Goal: Obtain resource: Download file/media

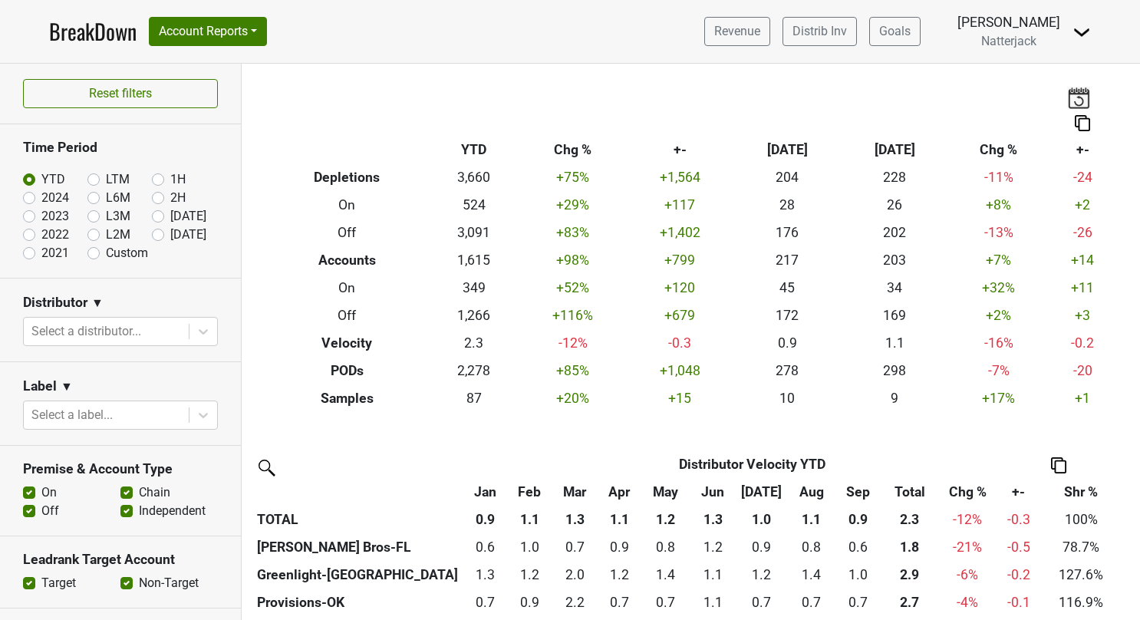
scroll to position [502, 0]
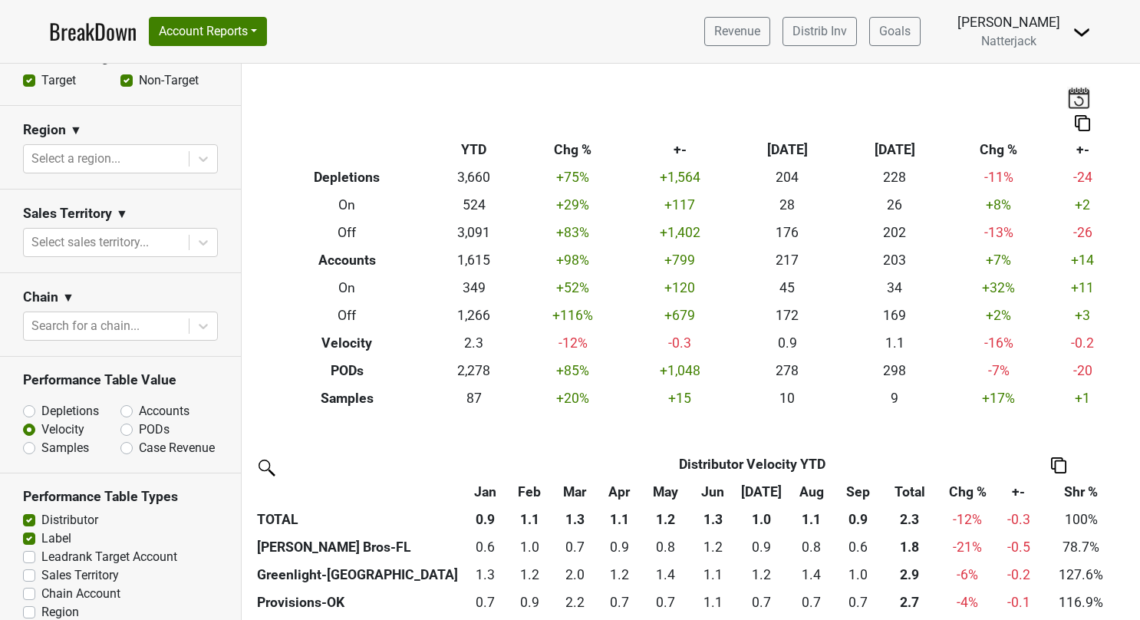
click at [96, 26] on link "BreakDown" at bounding box center [92, 31] width 87 height 32
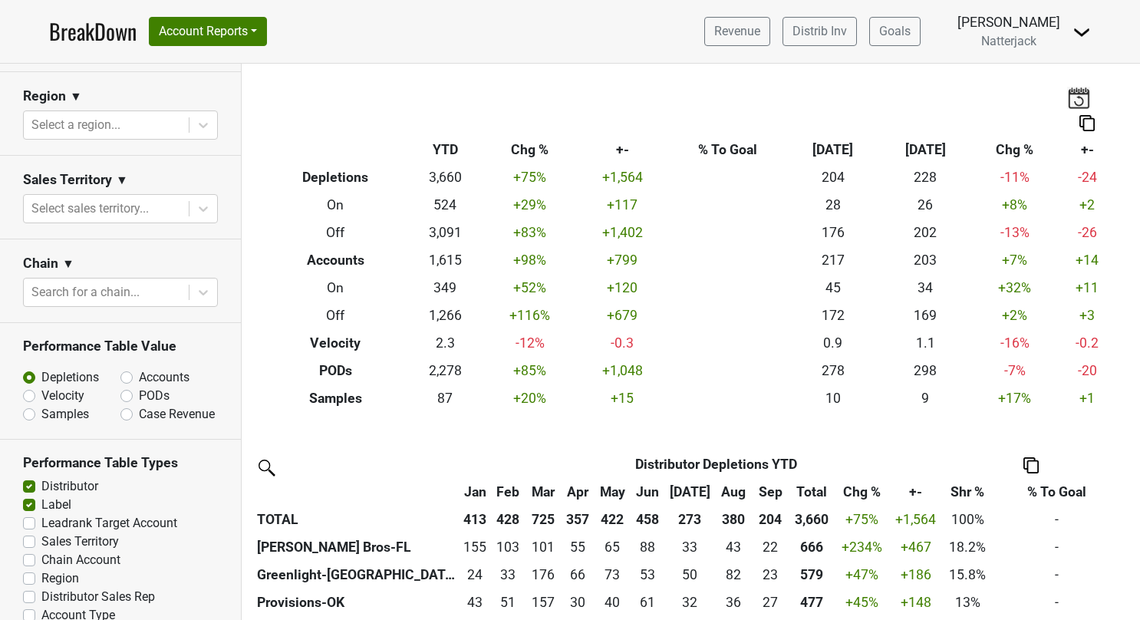
scroll to position [537, 0]
click at [139, 376] on label "Accounts" at bounding box center [164, 376] width 51 height 18
click at [120, 376] on input "Accounts" at bounding box center [166, 374] width 93 height 15
radio input "true"
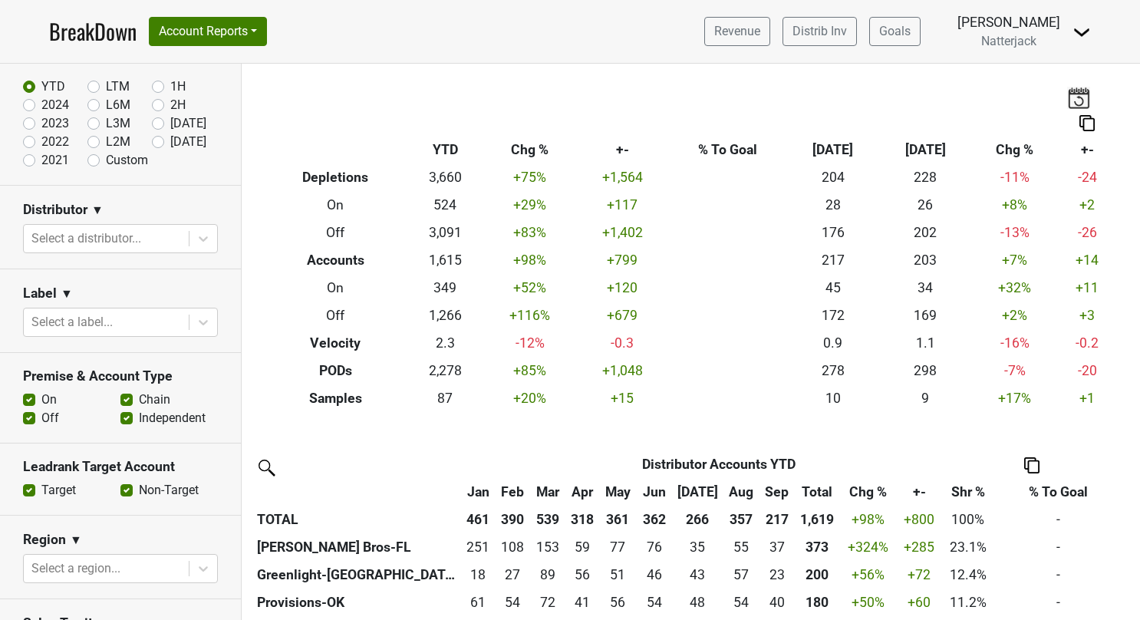
scroll to position [77, 0]
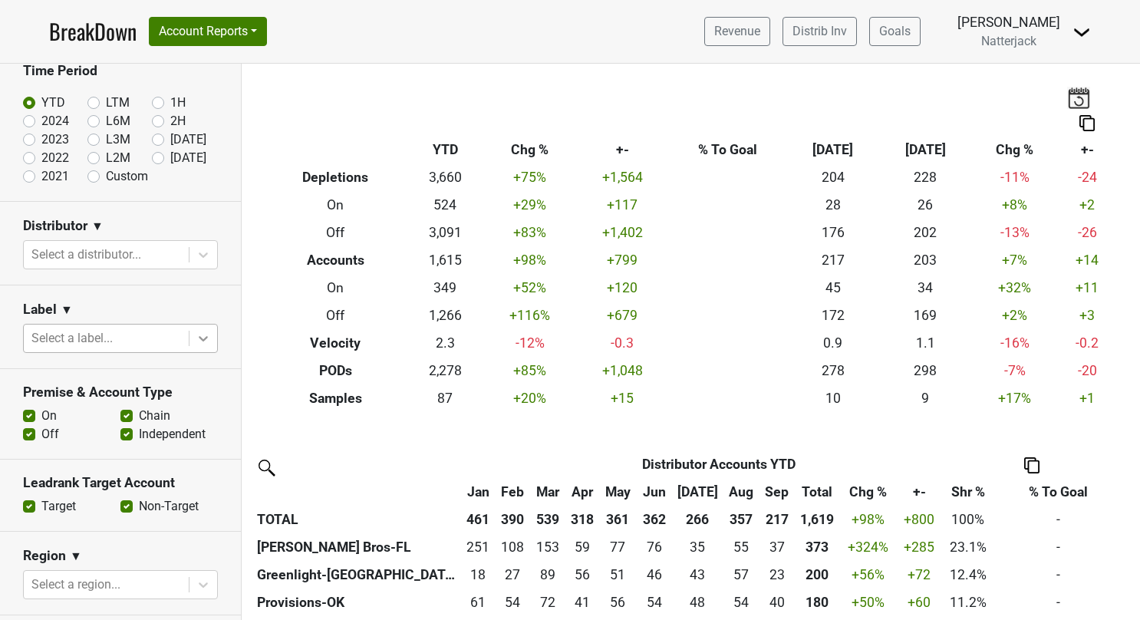
click at [196, 339] on icon at bounding box center [203, 338] width 15 height 15
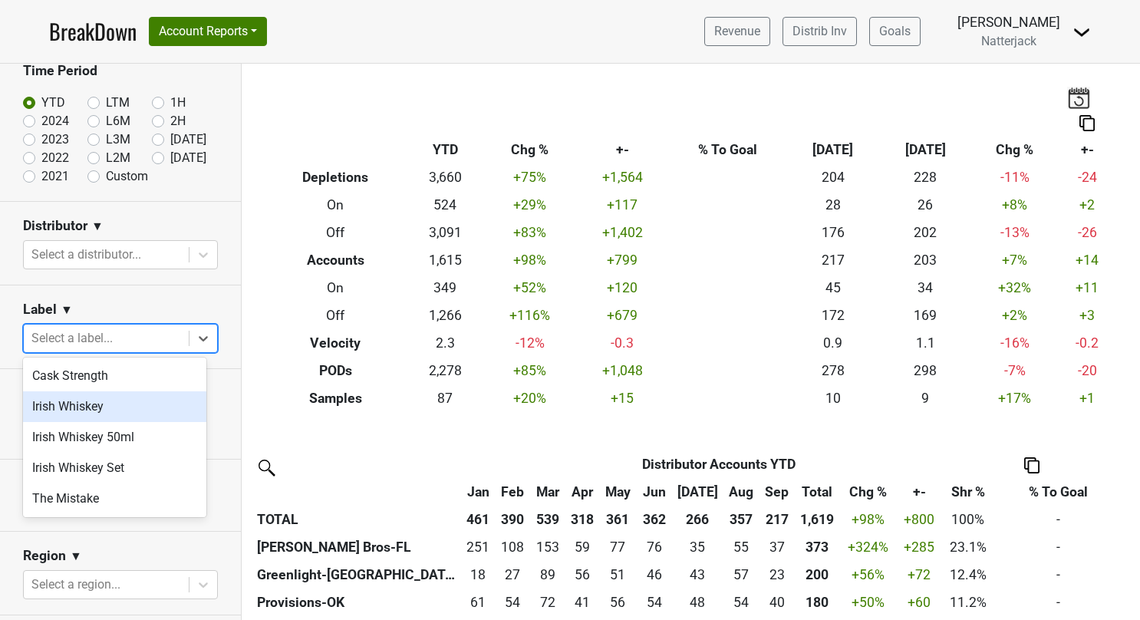
click at [135, 400] on div "Irish Whiskey" at bounding box center [114, 406] width 183 height 31
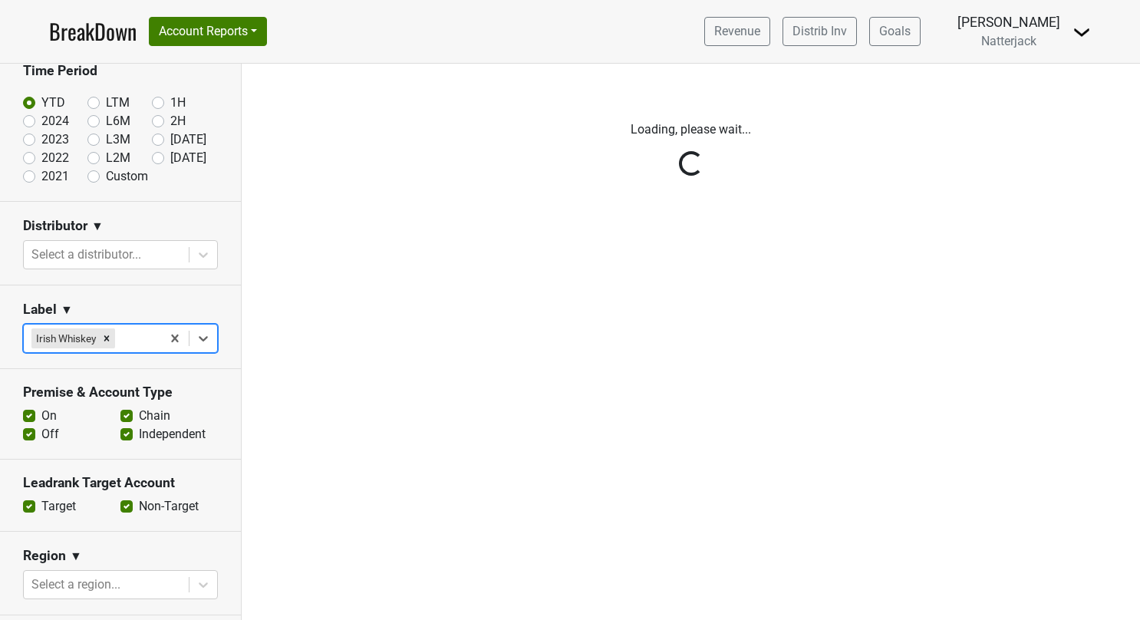
click at [201, 333] on div "Reset filters Time Period YTD LTM 1H 2024 L6M 2H 2023 L3M Sep '25 2022 L2M Oct …" at bounding box center [121, 342] width 242 height 556
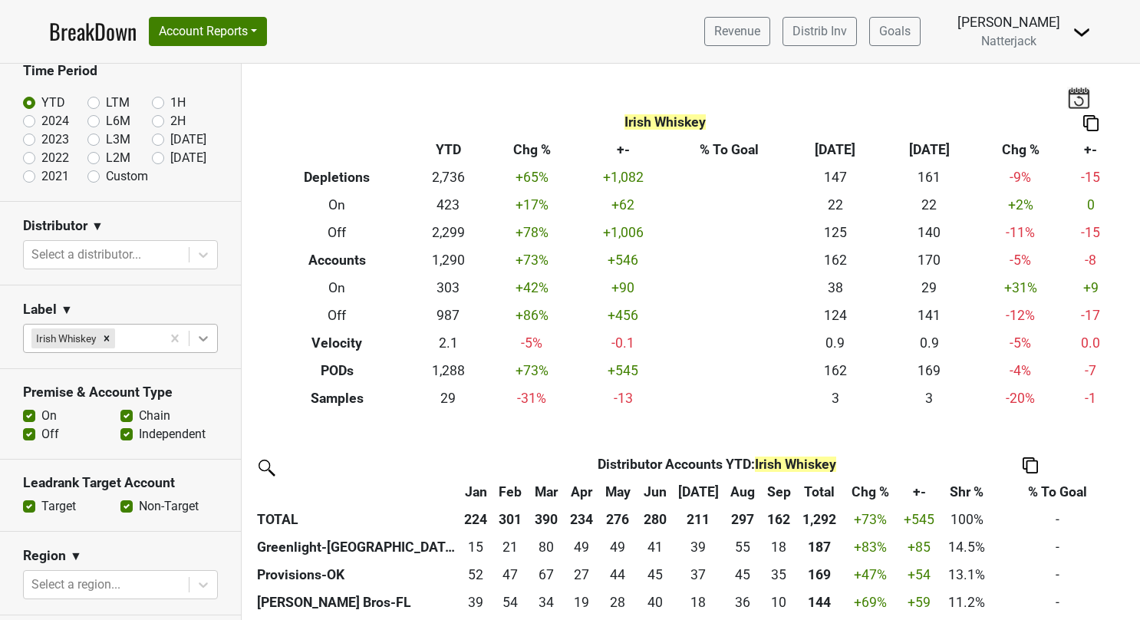
click at [196, 337] on icon at bounding box center [203, 338] width 15 height 15
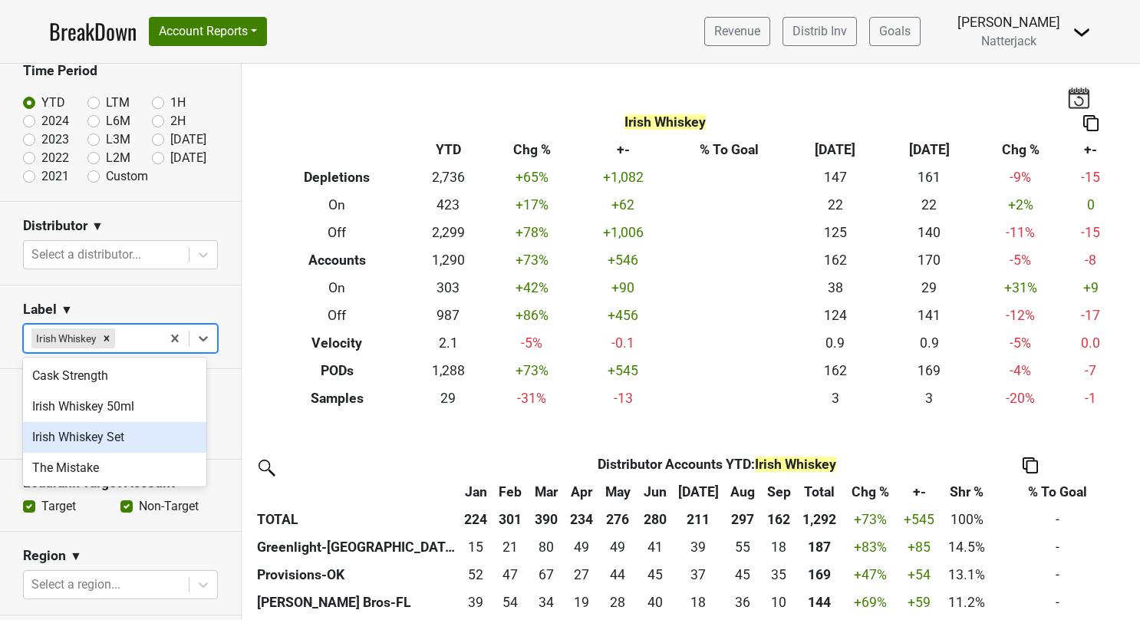
click at [130, 434] on div "Irish Whiskey Set" at bounding box center [114, 437] width 183 height 31
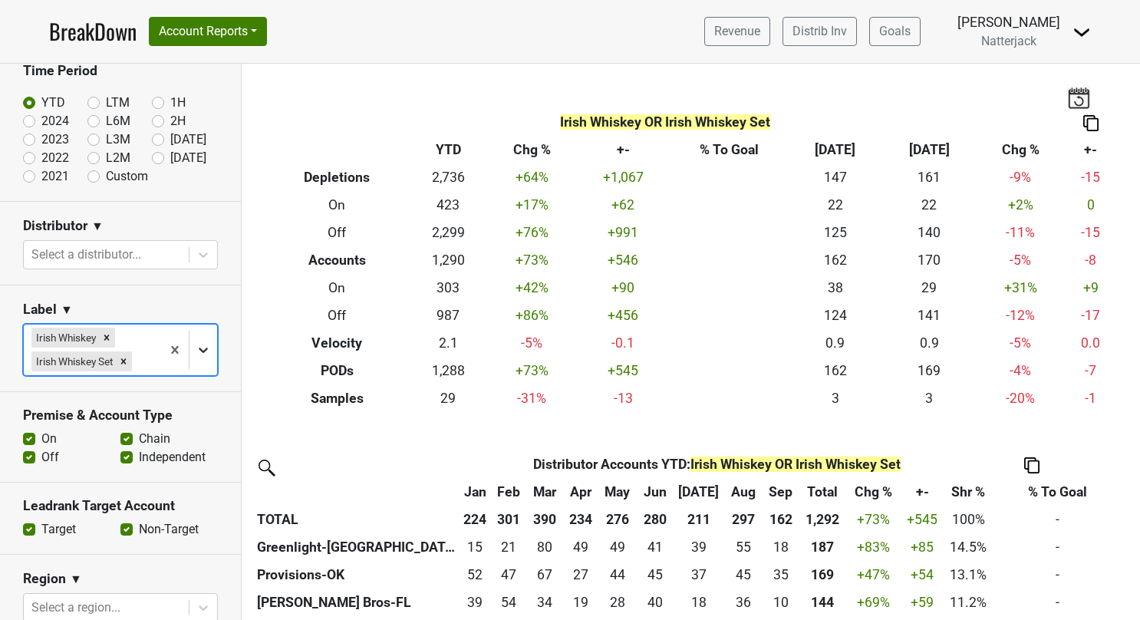
click at [196, 342] on icon at bounding box center [203, 349] width 15 height 15
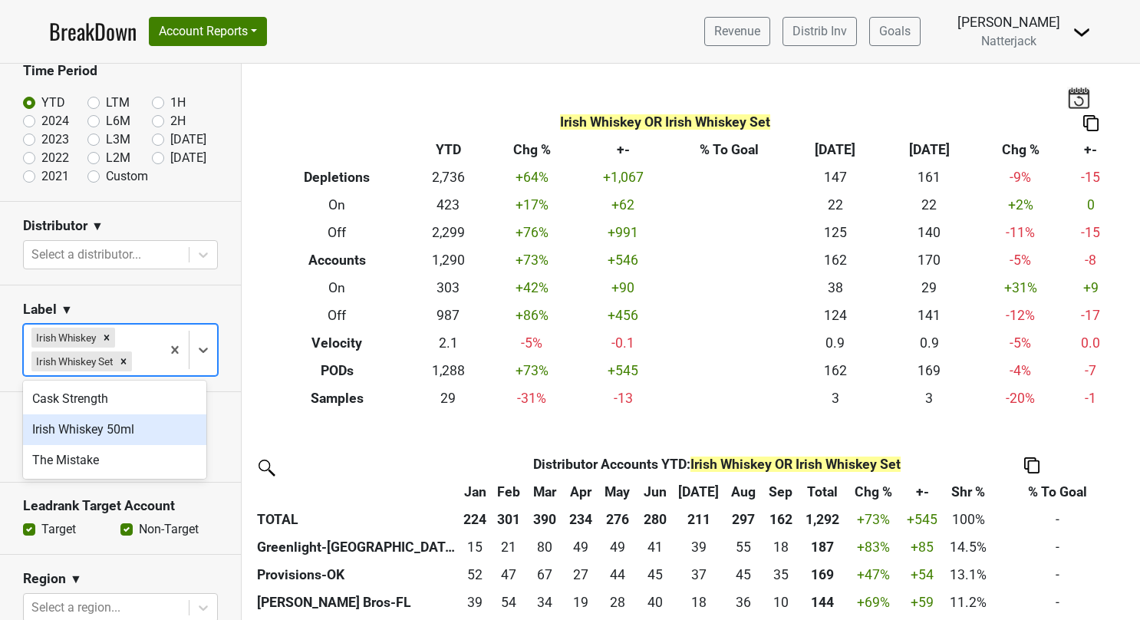
click at [123, 426] on div "Irish Whiskey 50ml" at bounding box center [114, 429] width 183 height 31
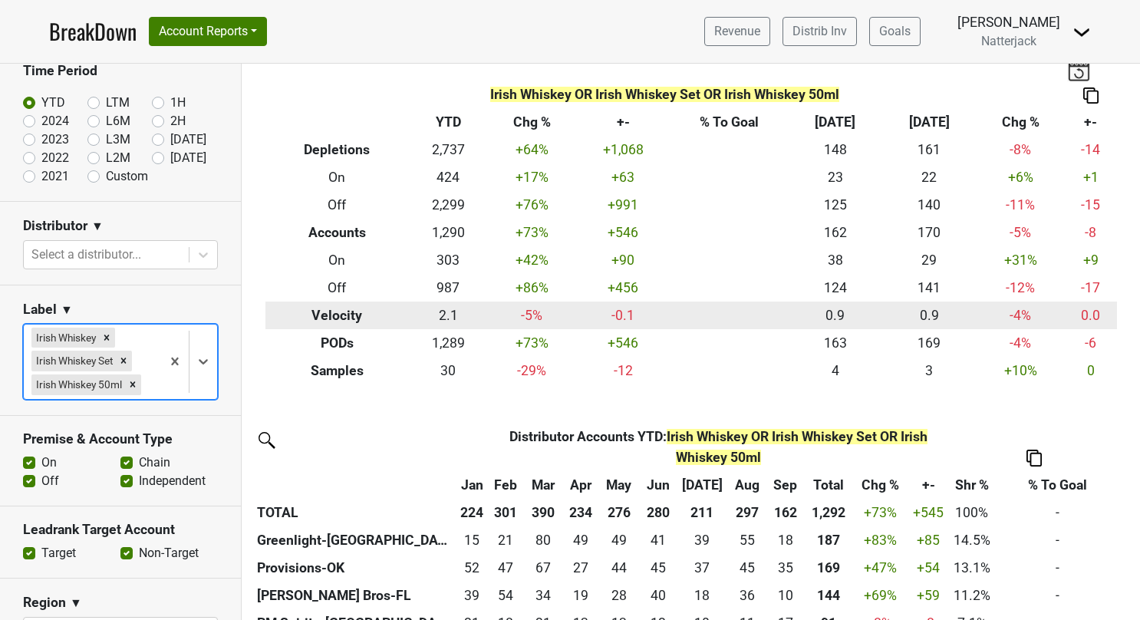
scroll to position [0, 0]
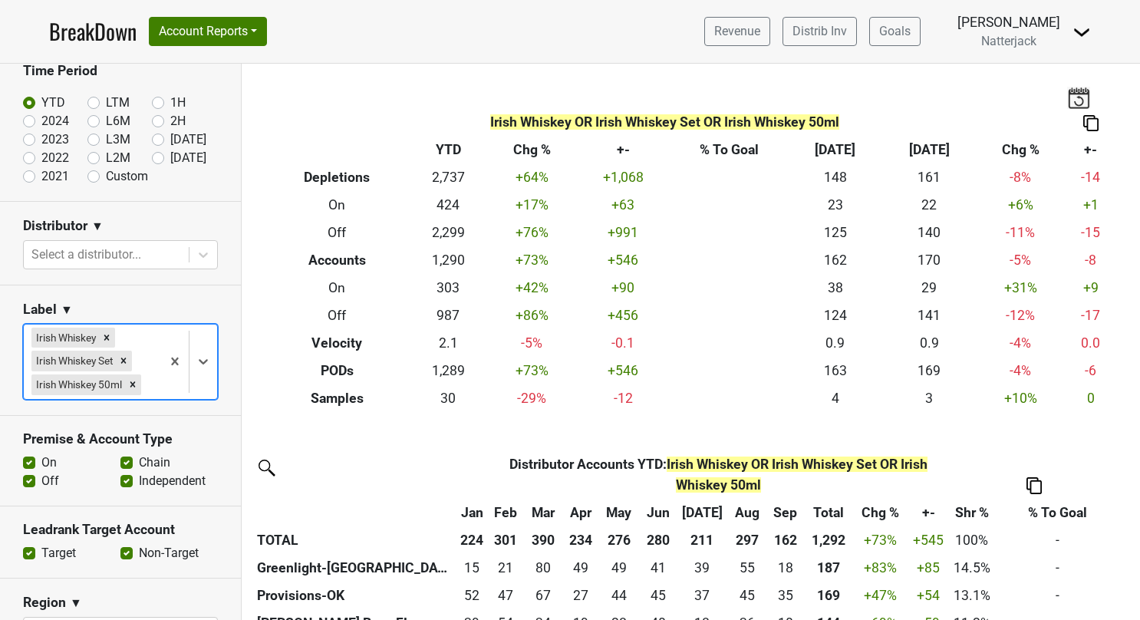
click at [41, 472] on label "On" at bounding box center [48, 462] width 15 height 18
click at [31, 469] on input "On" at bounding box center [29, 460] width 12 height 15
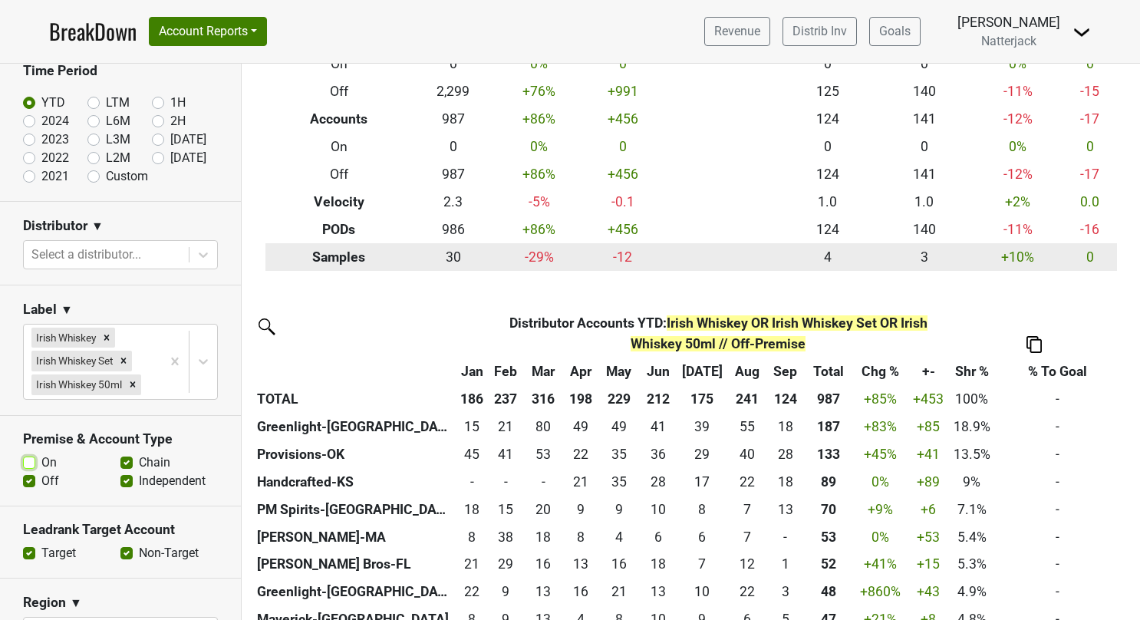
scroll to position [153, 0]
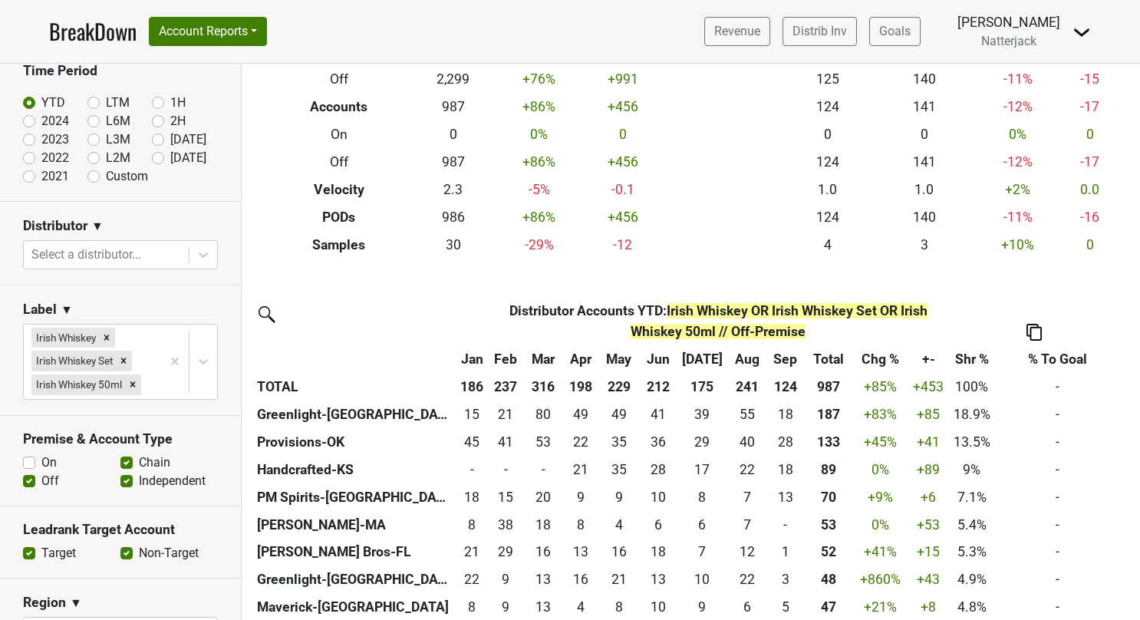
click at [41, 472] on label "On" at bounding box center [48, 462] width 15 height 18
click at [30, 469] on input "On" at bounding box center [29, 460] width 12 height 15
checkbox input "true"
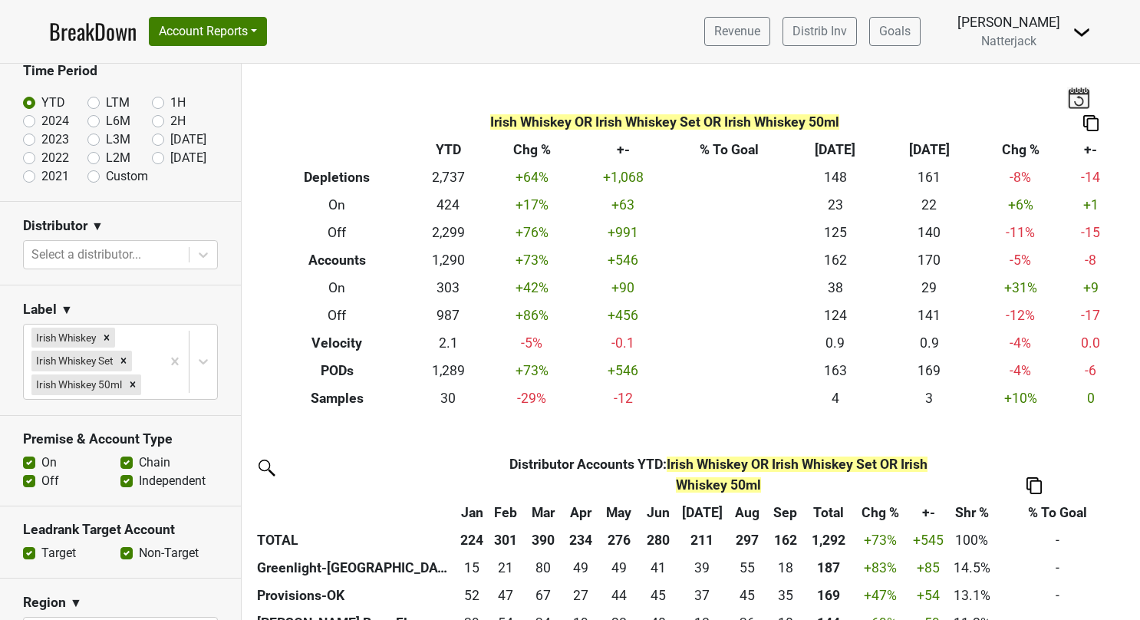
click at [41, 490] on label "Off" at bounding box center [50, 481] width 18 height 18
click at [31, 487] on input "Off" at bounding box center [29, 479] width 12 height 15
checkbox input "false"
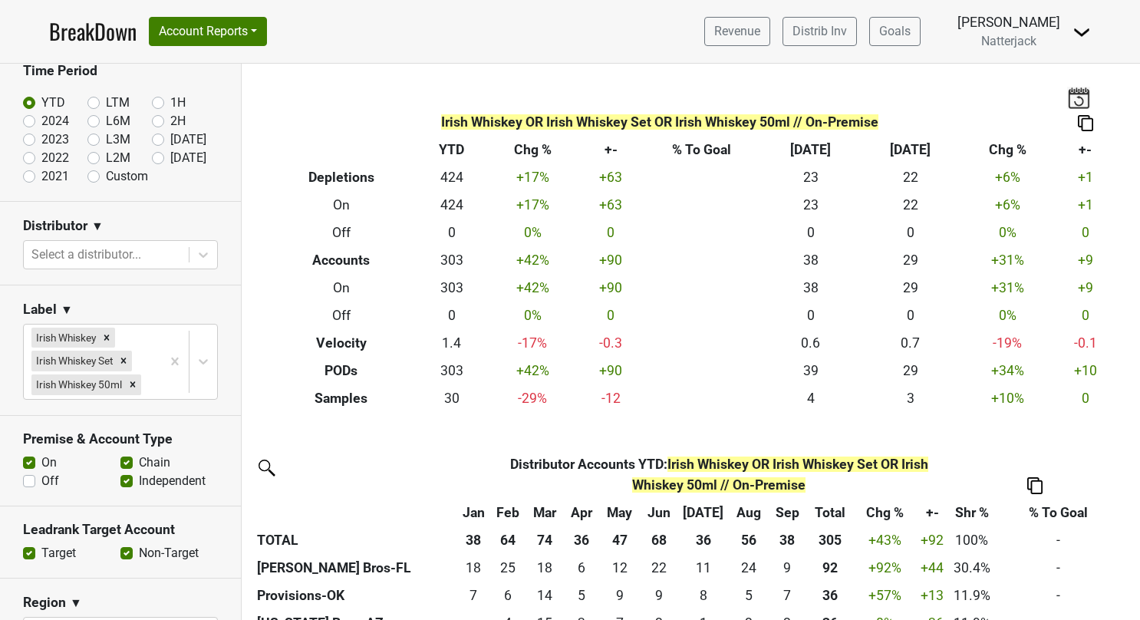
click at [106, 173] on label "Custom" at bounding box center [127, 176] width 42 height 18
click at [87, 173] on input "Custom" at bounding box center [117, 174] width 61 height 15
radio input "true"
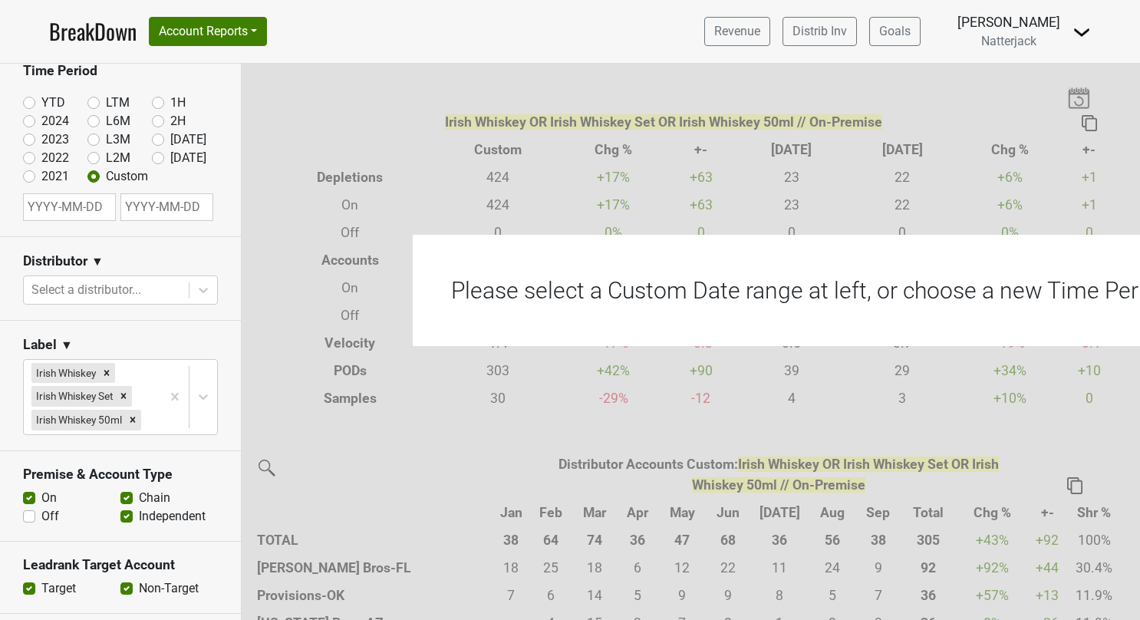
click at [83, 201] on input "text" at bounding box center [69, 207] width 93 height 28
select select "9"
select select "2025"
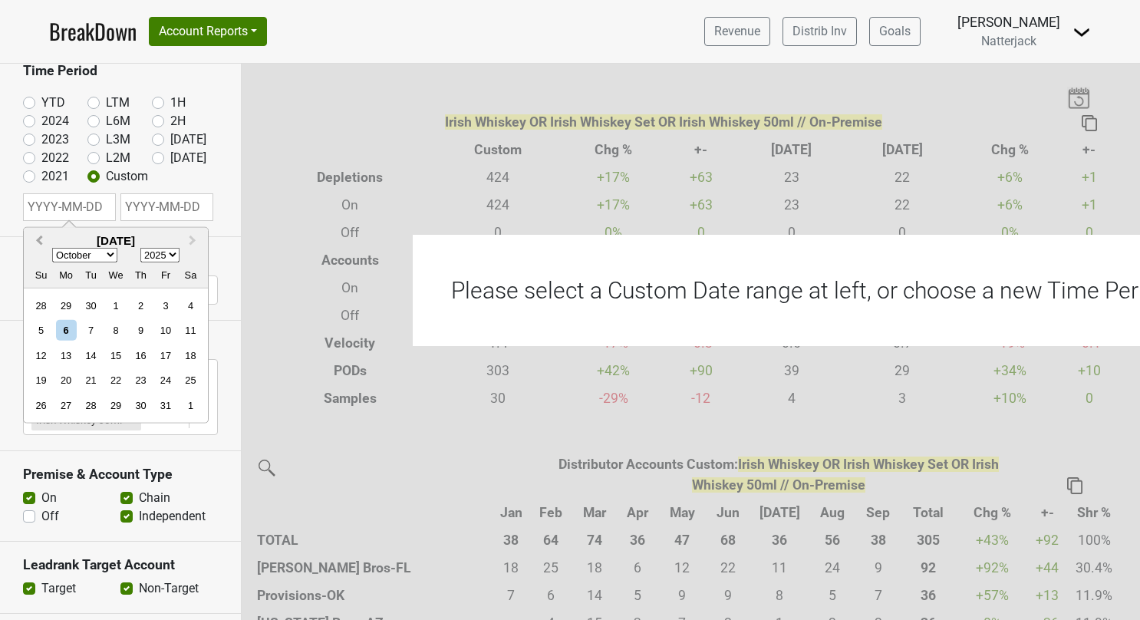
click at [43, 236] on button "Previous Month" at bounding box center [37, 241] width 25 height 25
click at [43, 235] on button "Previous Month" at bounding box center [37, 241] width 25 height 25
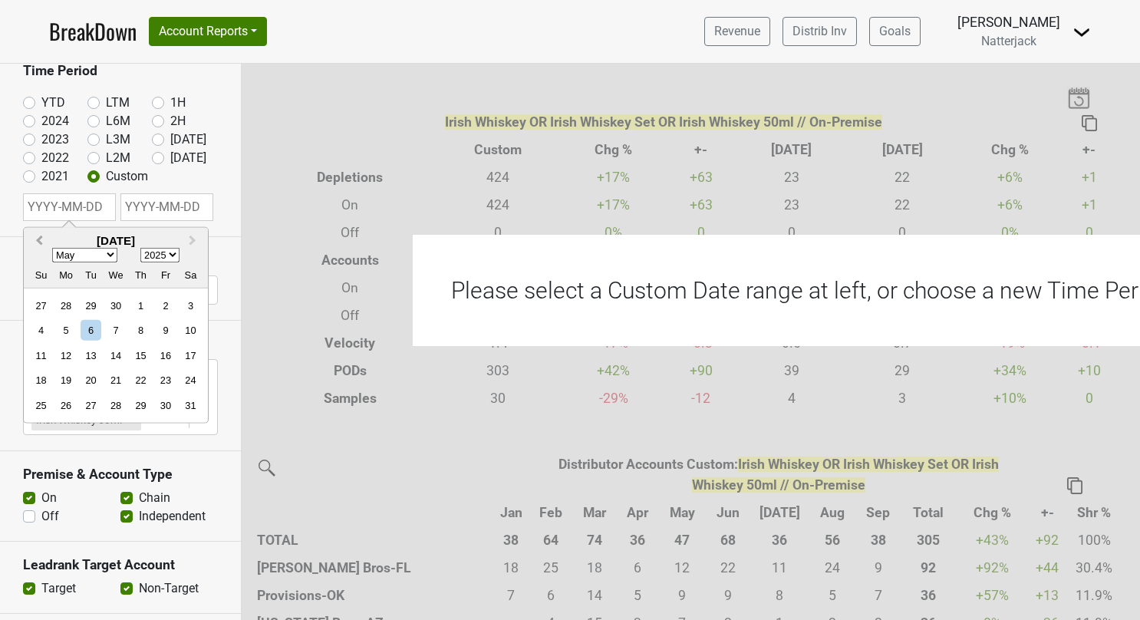
click at [43, 235] on button "Previous Month" at bounding box center [37, 241] width 25 height 25
select select "0"
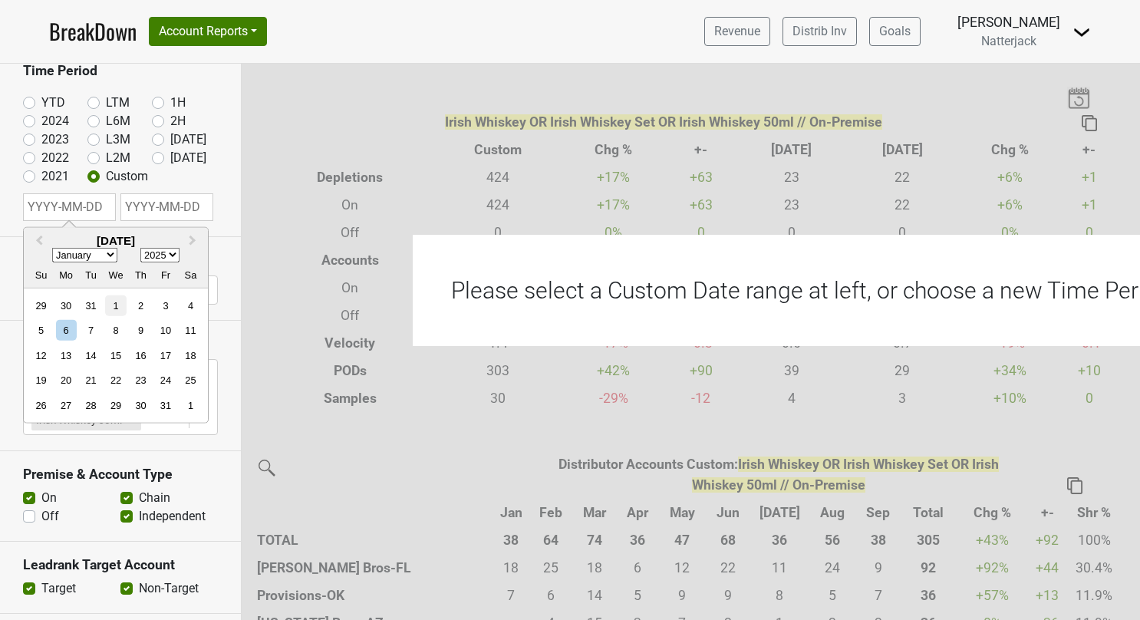
click at [108, 299] on div "1" at bounding box center [115, 305] width 21 height 21
type input "2025-01-01"
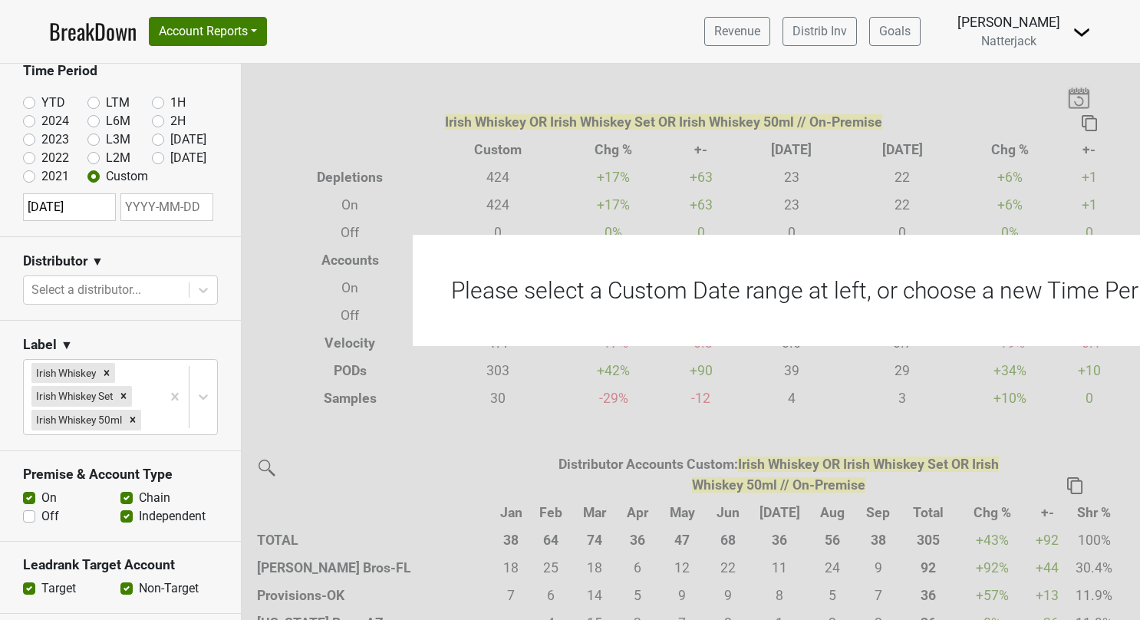
click at [173, 209] on input "text" at bounding box center [166, 207] width 93 height 28
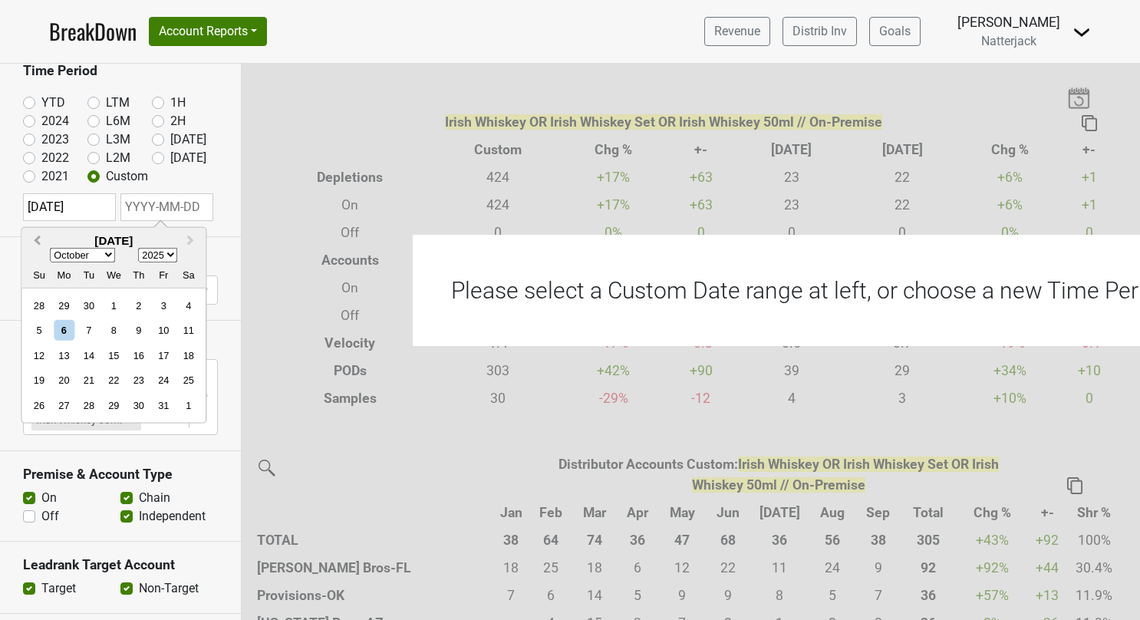
click at [41, 235] on button "Previous Month" at bounding box center [35, 241] width 25 height 25
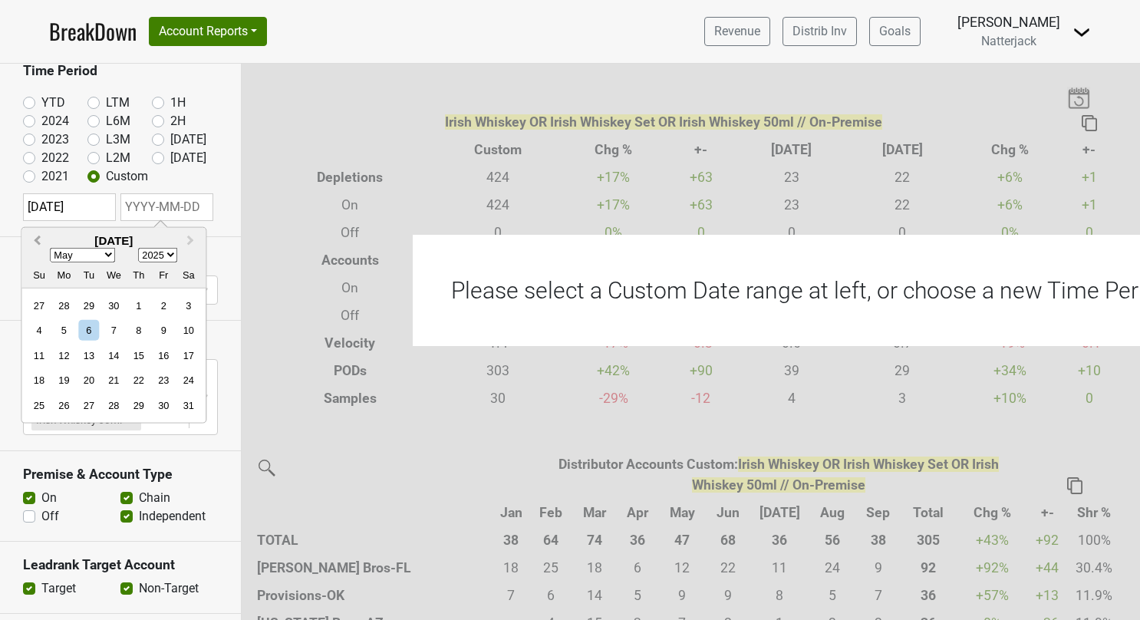
click at [41, 235] on button "Previous Month" at bounding box center [35, 241] width 25 height 25
select select "0"
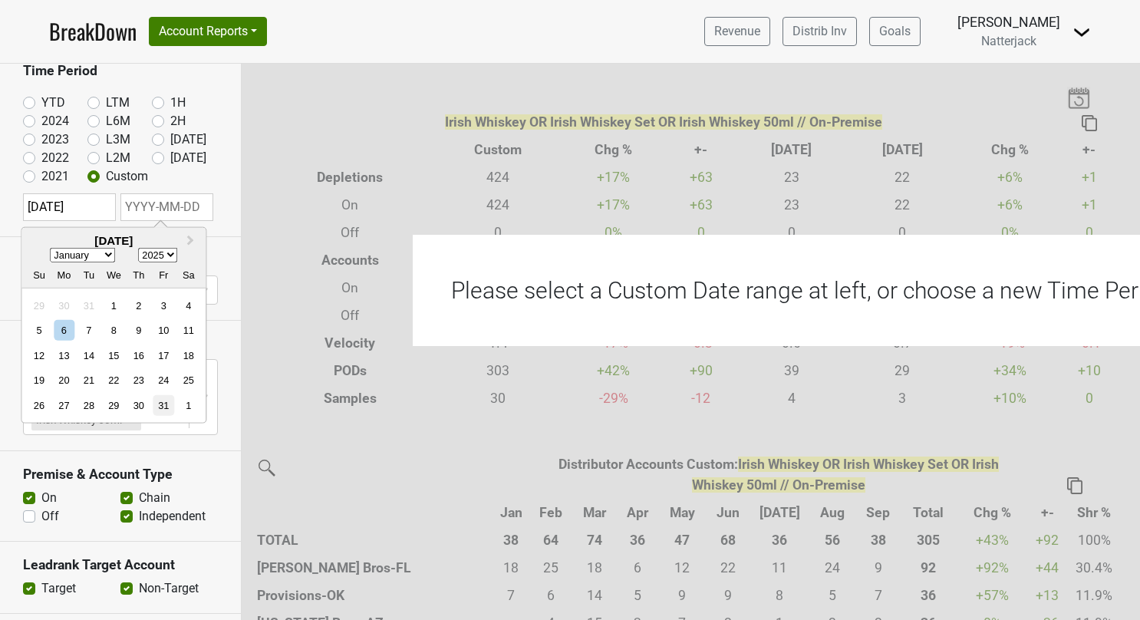
click at [163, 396] on div "31" at bounding box center [163, 405] width 21 height 21
type input "2025-01-31"
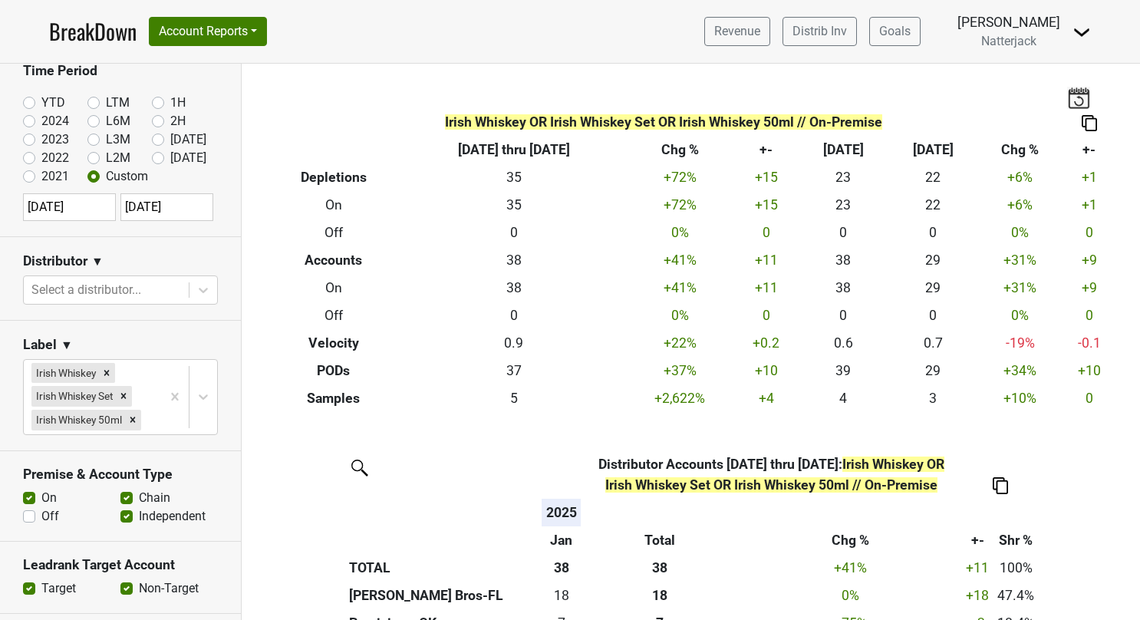
click at [41, 100] on label "YTD" at bounding box center [53, 103] width 24 height 18
click at [26, 100] on input "YTD" at bounding box center [53, 101] width 61 height 15
radio input "true"
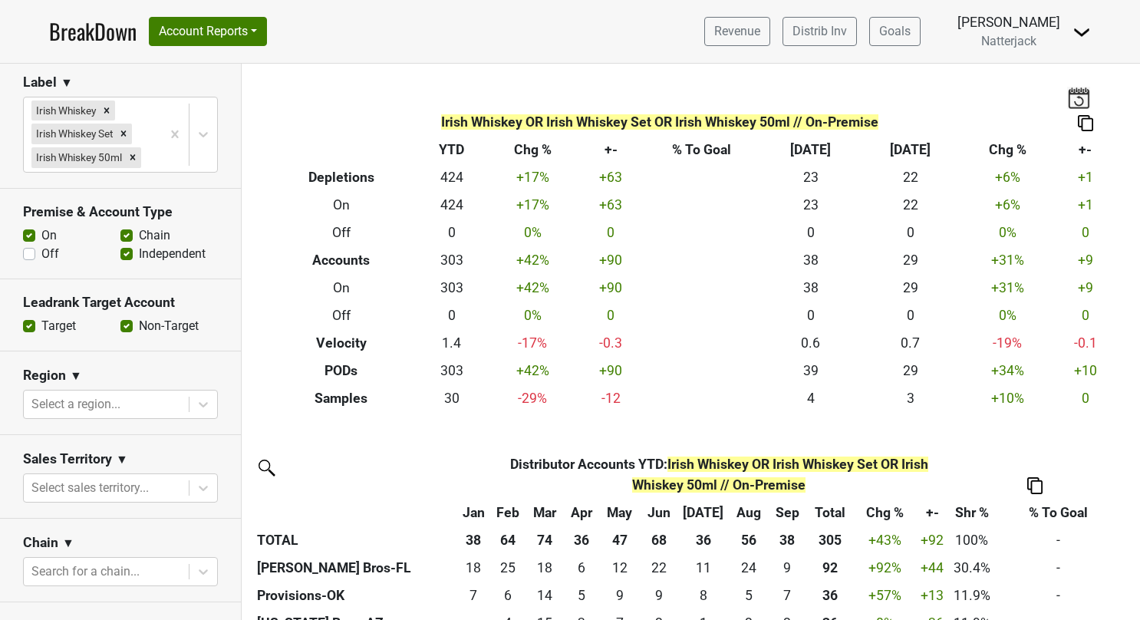
scroll to position [307, 0]
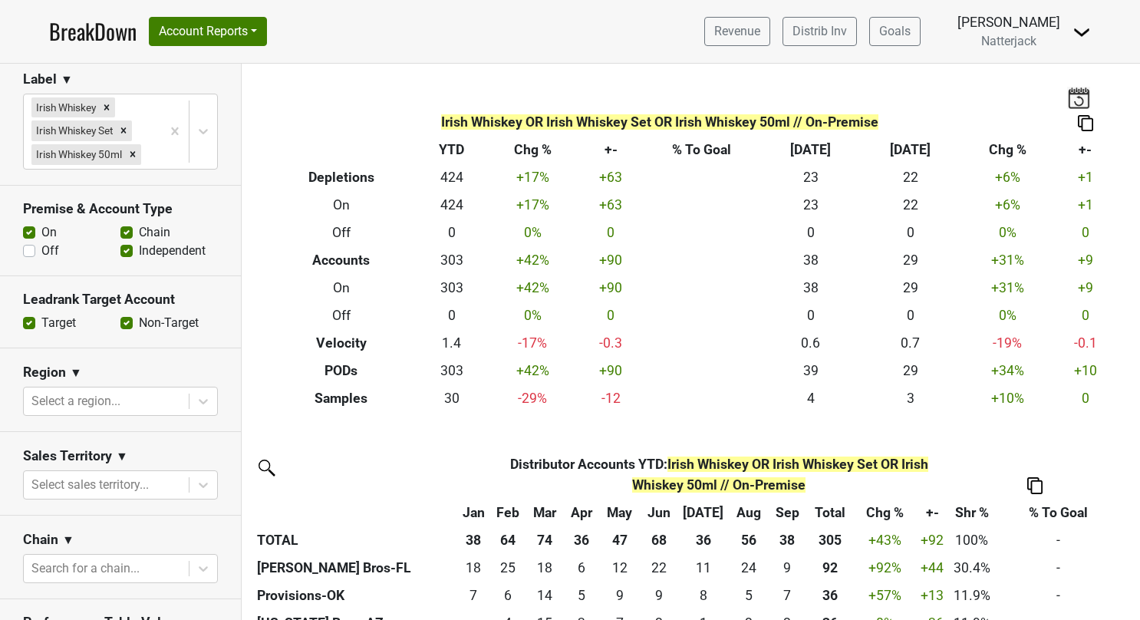
click at [41, 260] on label "Off" at bounding box center [50, 251] width 18 height 18
click at [28, 257] on input "Off" at bounding box center [29, 249] width 12 height 15
checkbox input "true"
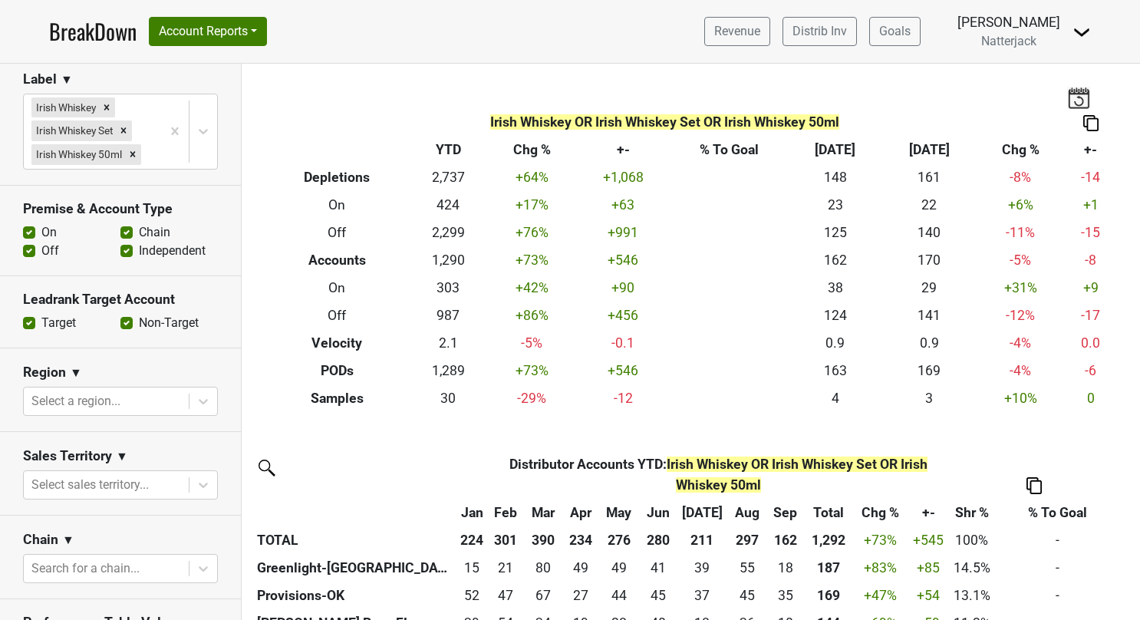
click at [41, 242] on label "On" at bounding box center [48, 232] width 15 height 18
click at [28, 239] on input "On" at bounding box center [29, 230] width 12 height 15
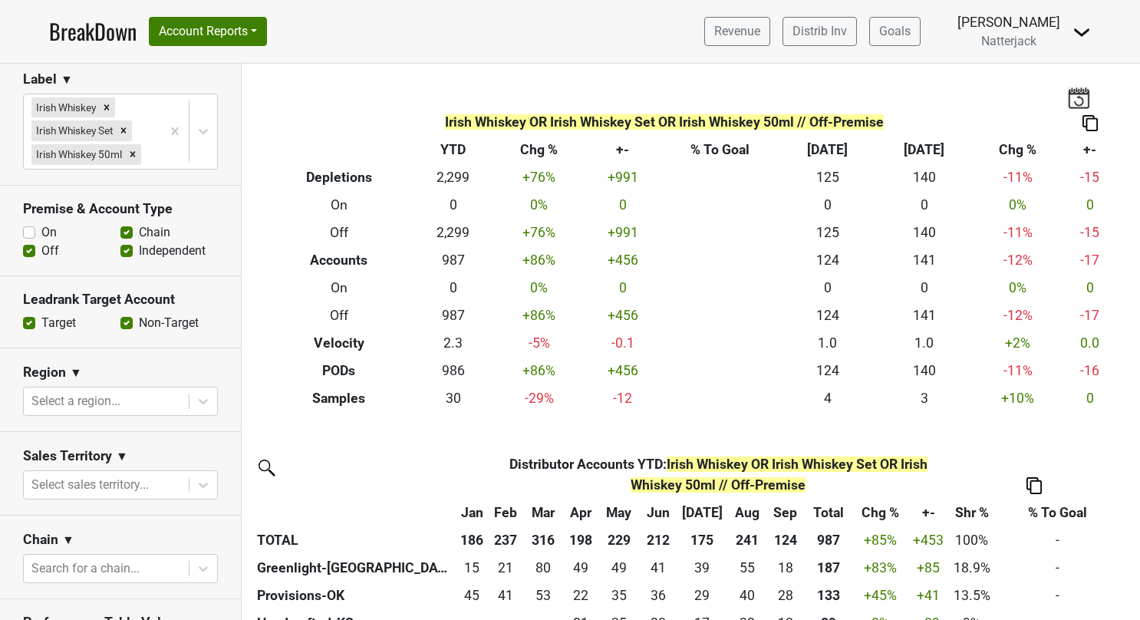
click at [41, 242] on label "On" at bounding box center [48, 232] width 15 height 18
click at [28, 239] on input "On" at bounding box center [29, 230] width 12 height 15
checkbox input "true"
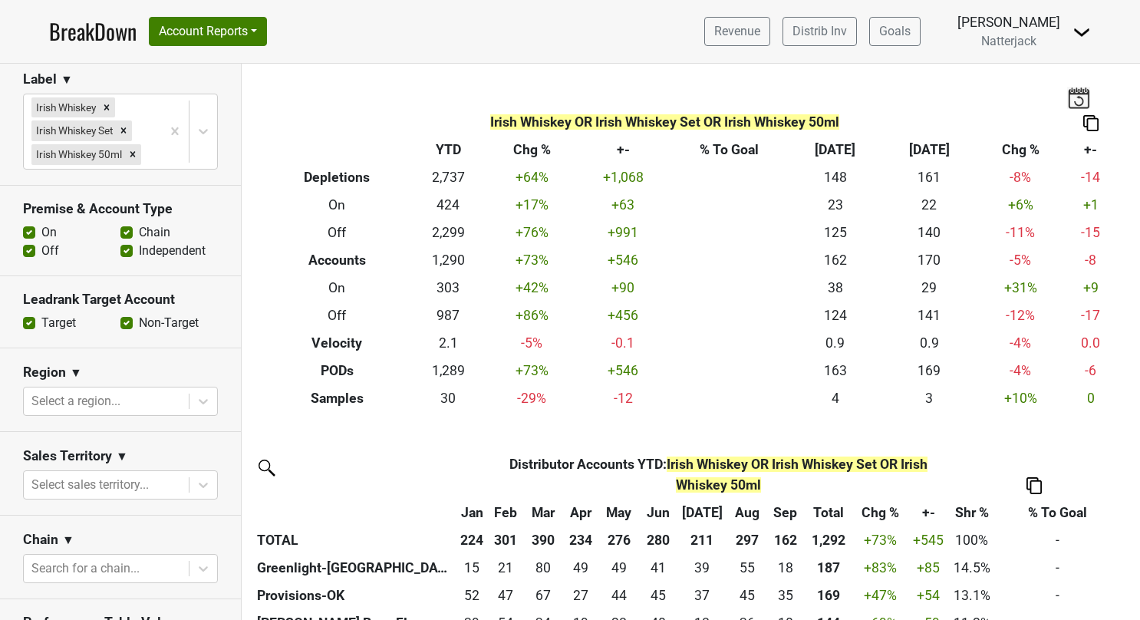
click at [41, 260] on label "Off" at bounding box center [50, 251] width 18 height 18
click at [31, 257] on input "Off" at bounding box center [29, 249] width 12 height 15
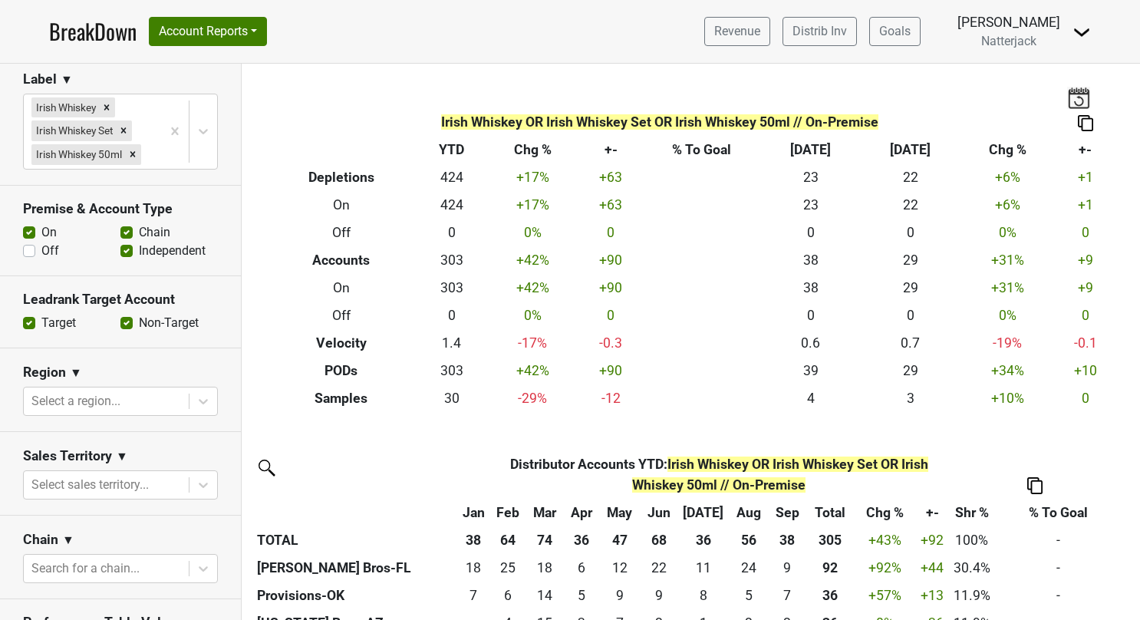
click at [41, 260] on label "Off" at bounding box center [50, 251] width 18 height 18
click at [23, 257] on input "Off" at bounding box center [29, 249] width 12 height 15
checkbox input "true"
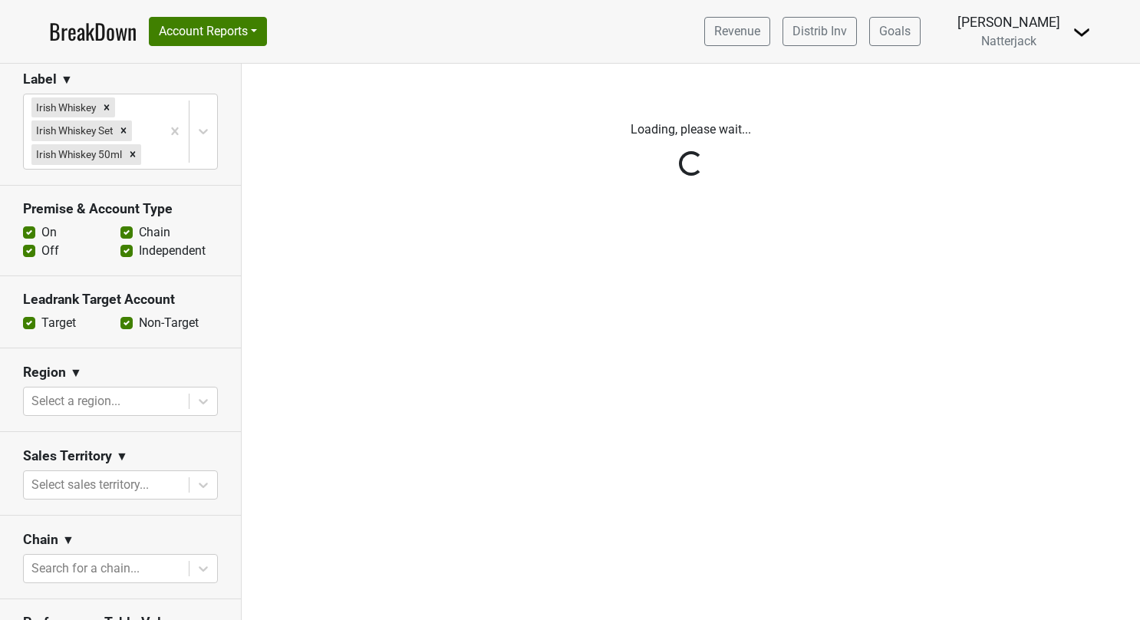
click at [25, 253] on div "Reset filters Time Period YTD LTM 1H 2024 L6M 2H 2023 L3M Sep '25 2022 L2M Oct …" at bounding box center [121, 342] width 242 height 556
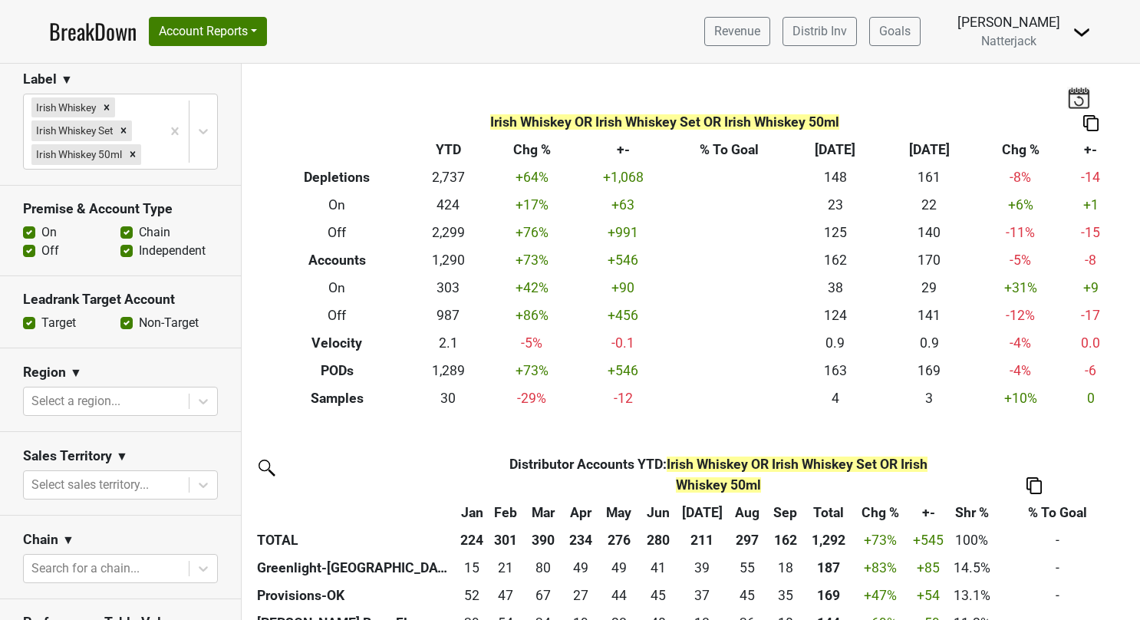
click at [41, 242] on label "On" at bounding box center [48, 232] width 15 height 18
click at [28, 239] on input "On" at bounding box center [29, 230] width 12 height 15
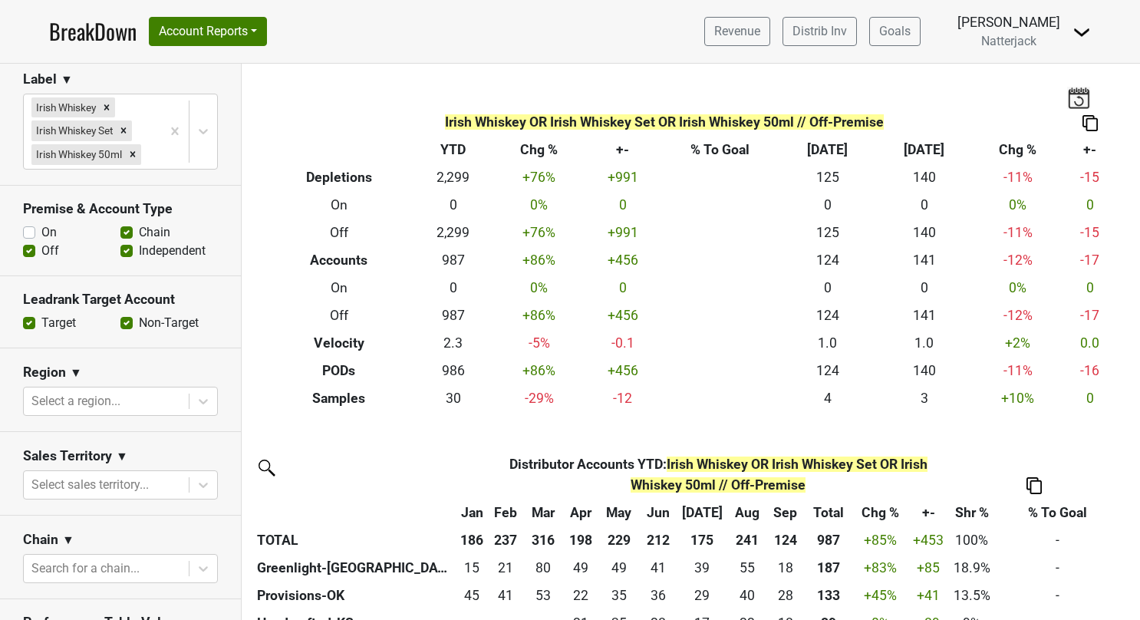
click at [41, 242] on label "On" at bounding box center [48, 232] width 15 height 18
click at [26, 239] on input "On" at bounding box center [29, 230] width 12 height 15
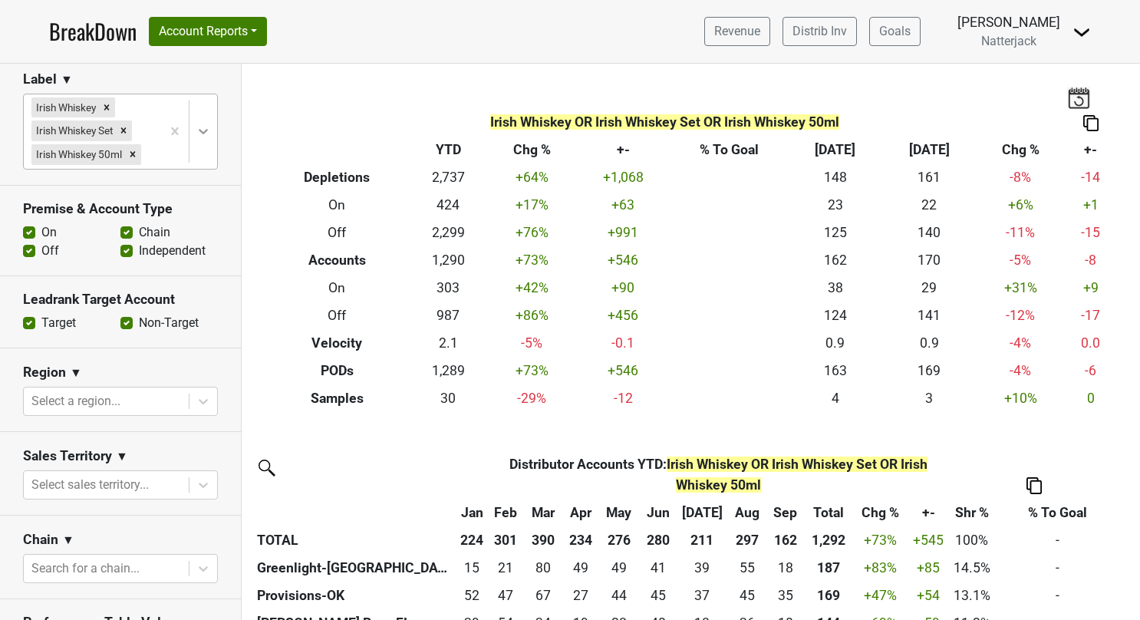
click at [199, 134] on icon at bounding box center [203, 131] width 9 height 5
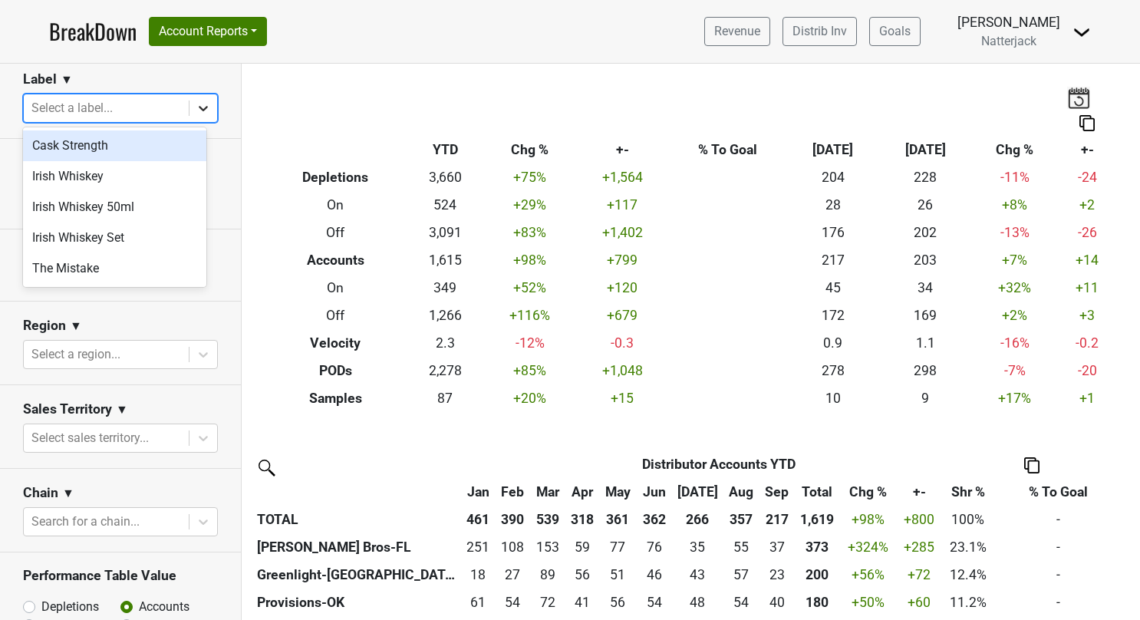
click at [196, 103] on icon at bounding box center [203, 107] width 15 height 15
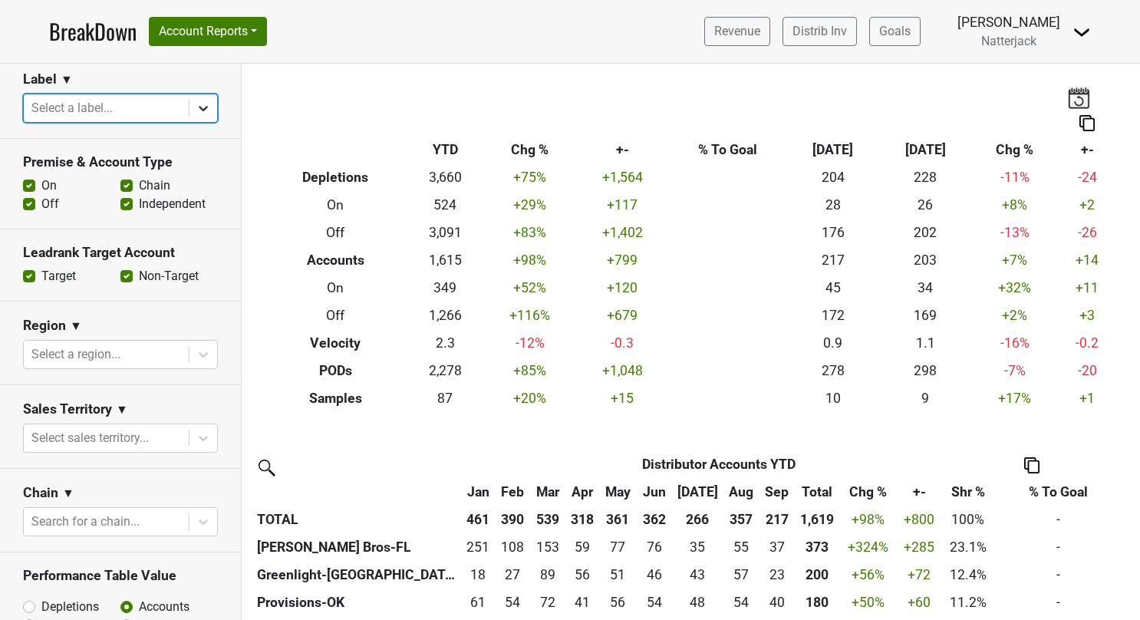
click at [196, 104] on icon at bounding box center [203, 107] width 15 height 15
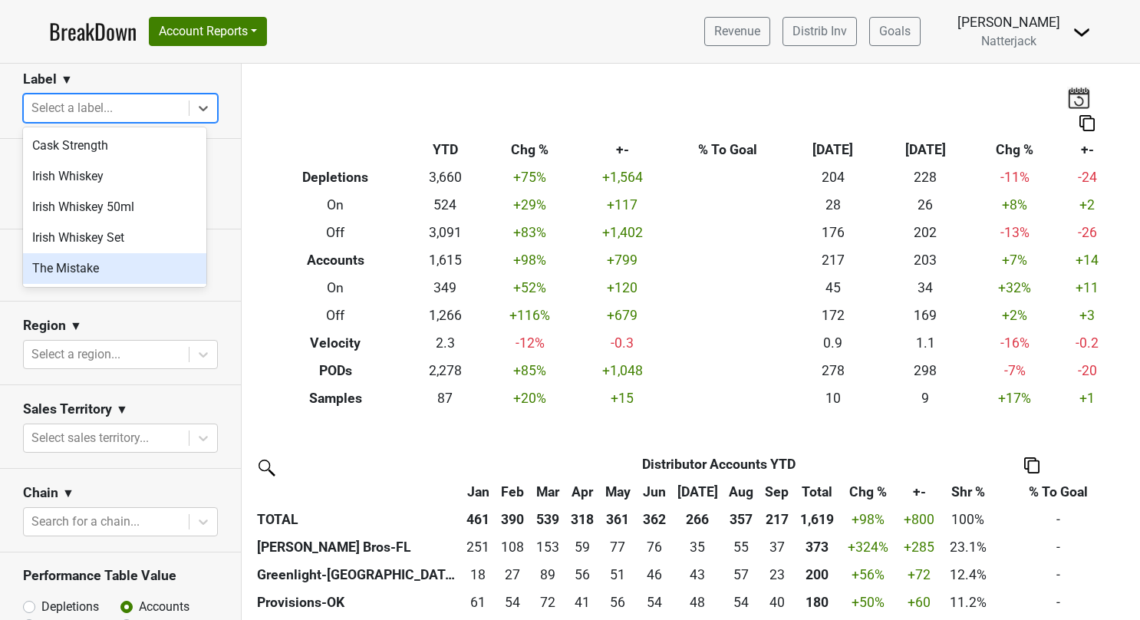
click at [94, 267] on div "The Mistake" at bounding box center [114, 268] width 183 height 31
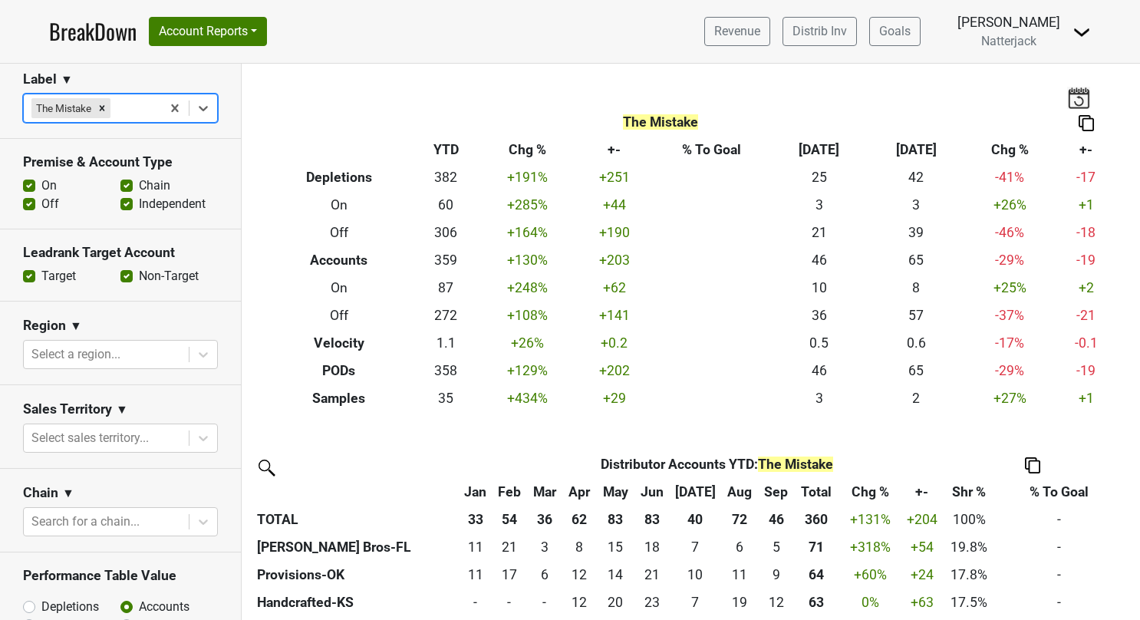
click at [41, 181] on label "On" at bounding box center [48, 185] width 15 height 18
click at [29, 181] on input "On" at bounding box center [29, 183] width 12 height 15
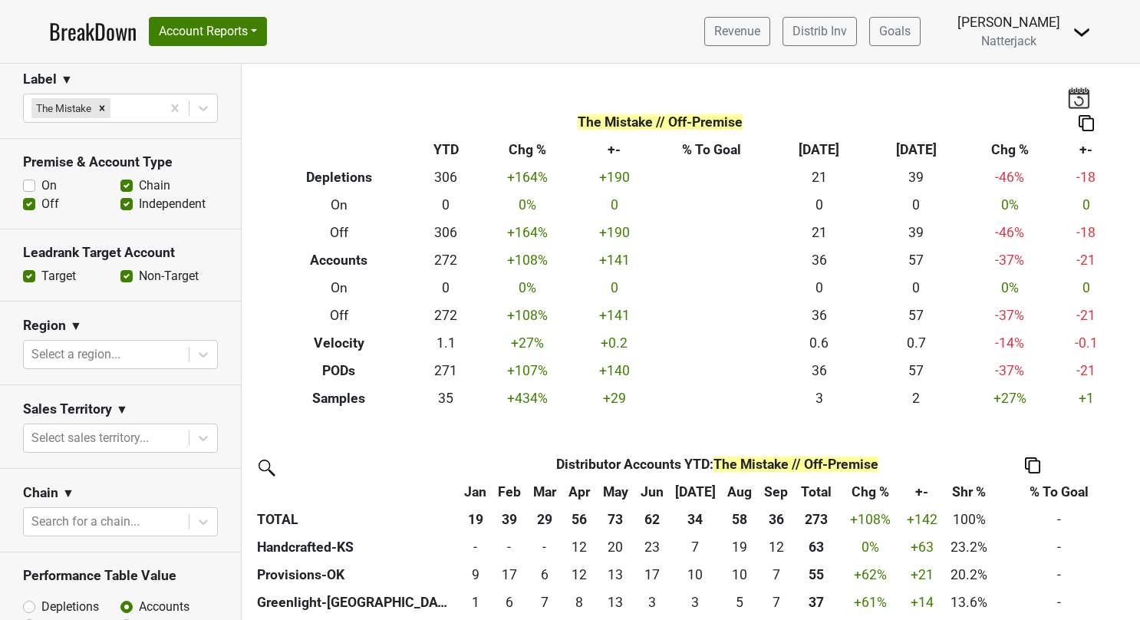
click at [41, 186] on label "On" at bounding box center [48, 185] width 15 height 18
click at [31, 186] on input "On" at bounding box center [29, 183] width 12 height 15
checkbox input "true"
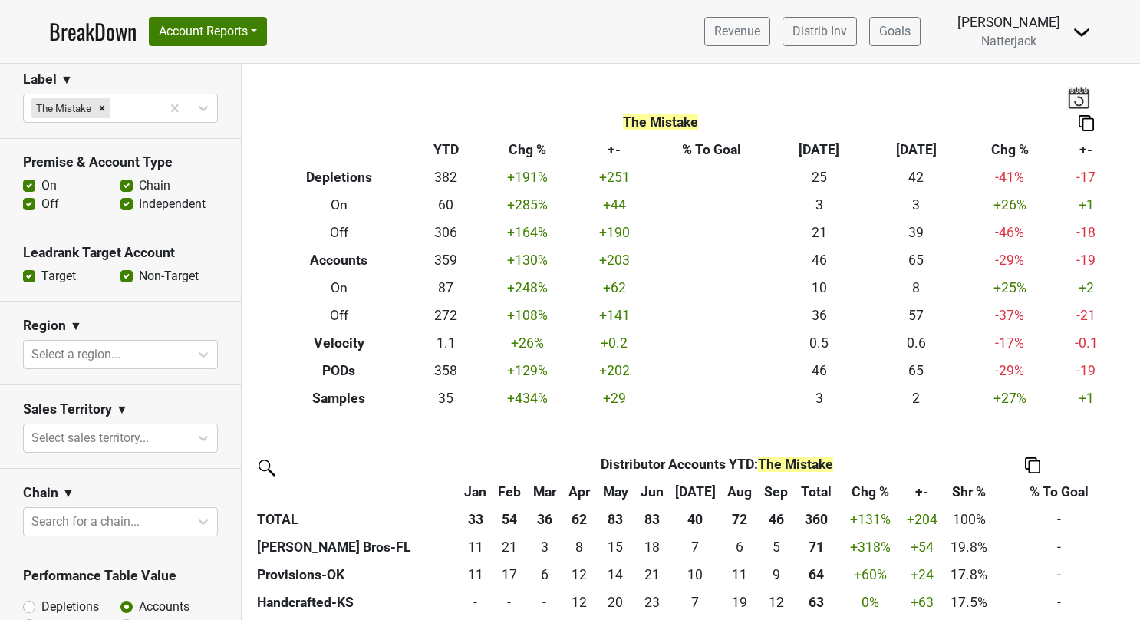
click at [41, 203] on label "Off" at bounding box center [50, 204] width 18 height 18
click at [31, 203] on input "Off" at bounding box center [29, 202] width 12 height 15
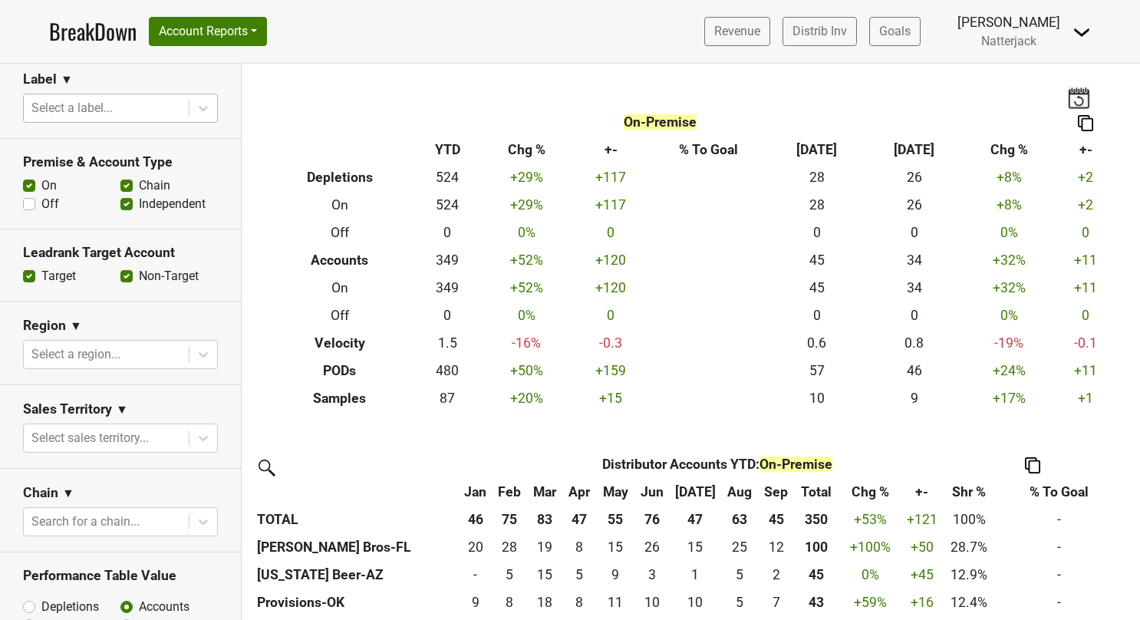
click at [41, 199] on label "Off" at bounding box center [50, 204] width 18 height 18
click at [30, 199] on input "Off" at bounding box center [29, 202] width 12 height 15
checkbox input "true"
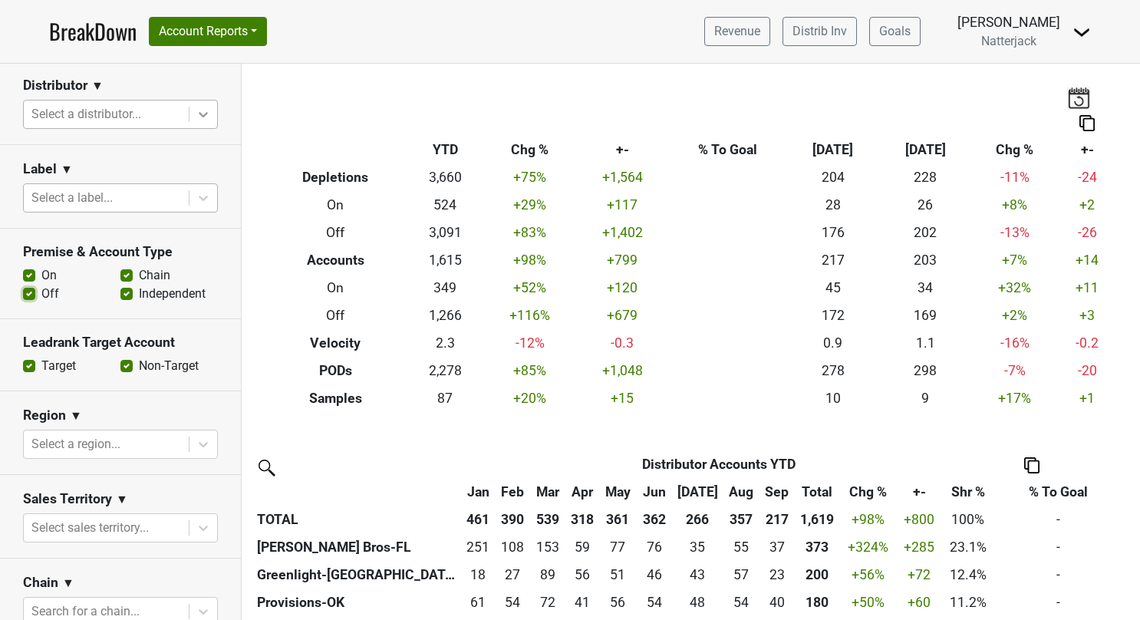
scroll to position [77, 0]
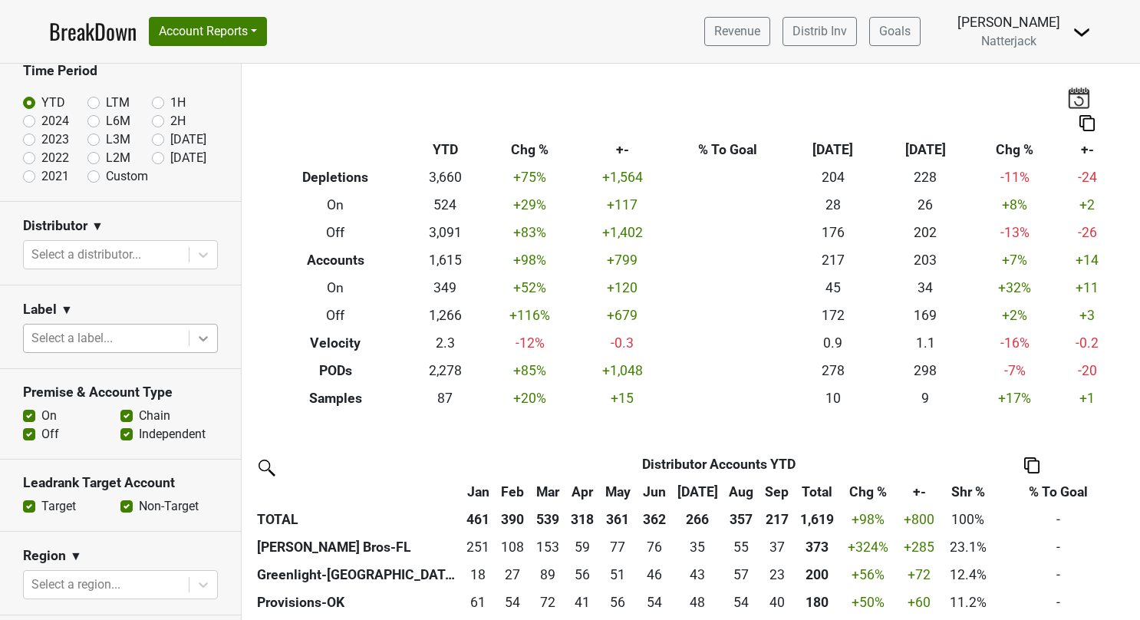
click at [196, 341] on icon at bounding box center [203, 338] width 15 height 15
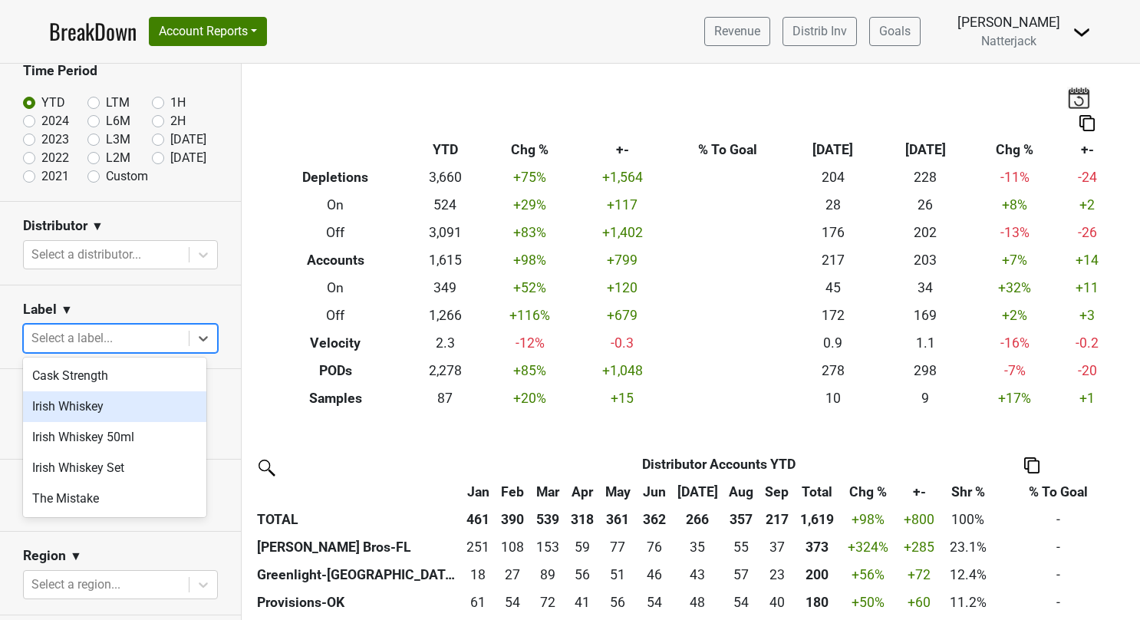
click at [123, 401] on div "Irish Whiskey" at bounding box center [114, 406] width 183 height 31
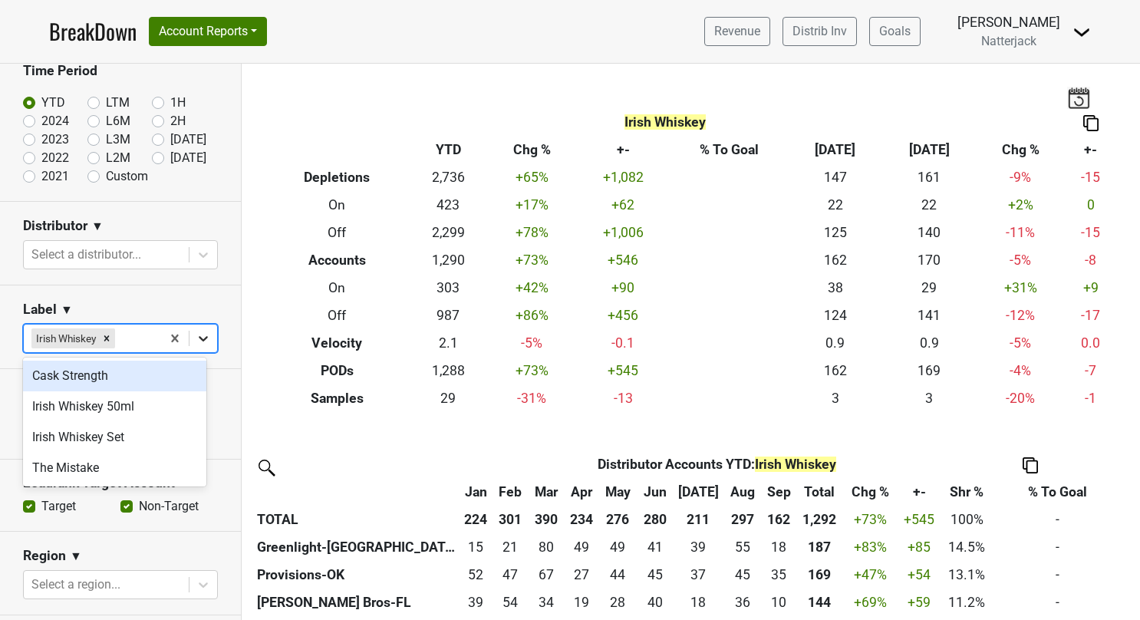
click at [196, 334] on icon at bounding box center [203, 338] width 15 height 15
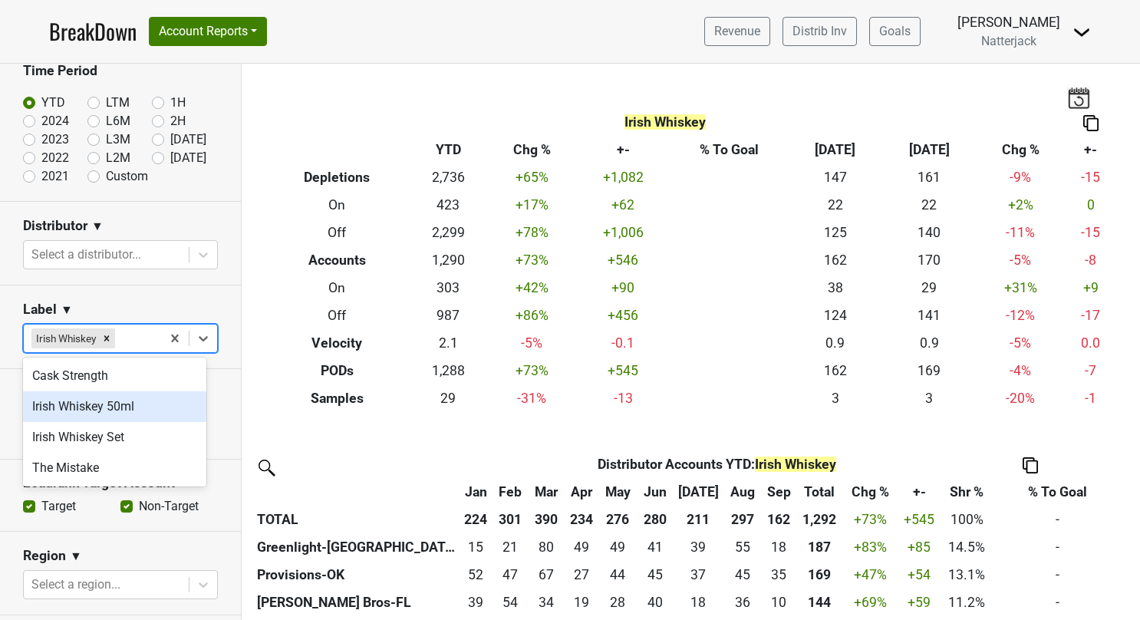
click at [143, 401] on div "Irish Whiskey 50ml" at bounding box center [114, 406] width 183 height 31
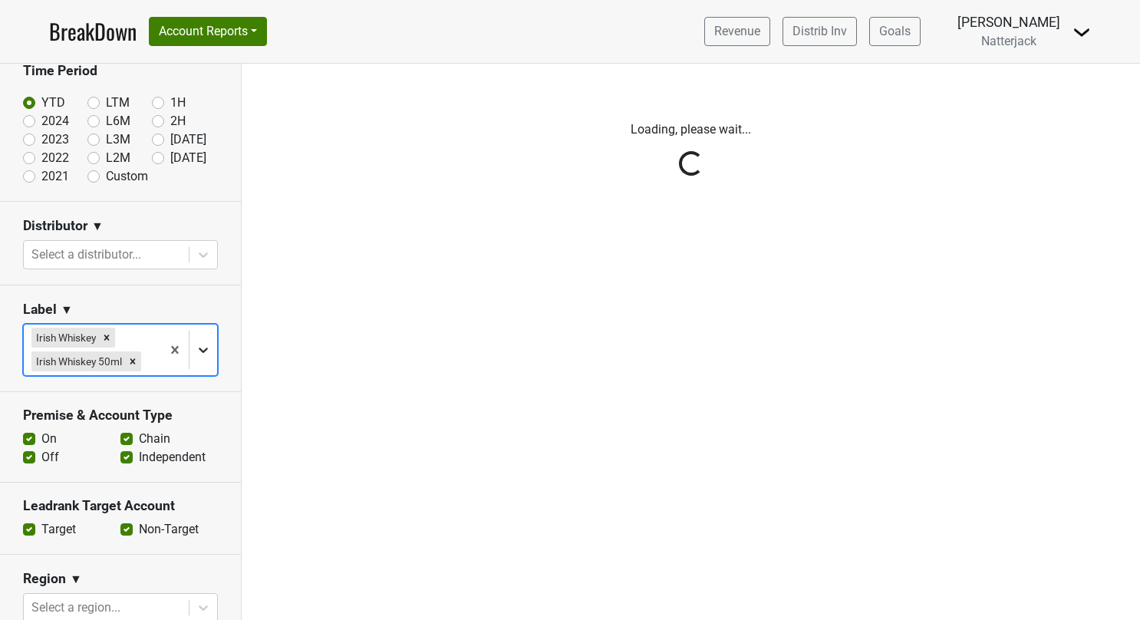
click at [196, 357] on icon at bounding box center [203, 349] width 15 height 15
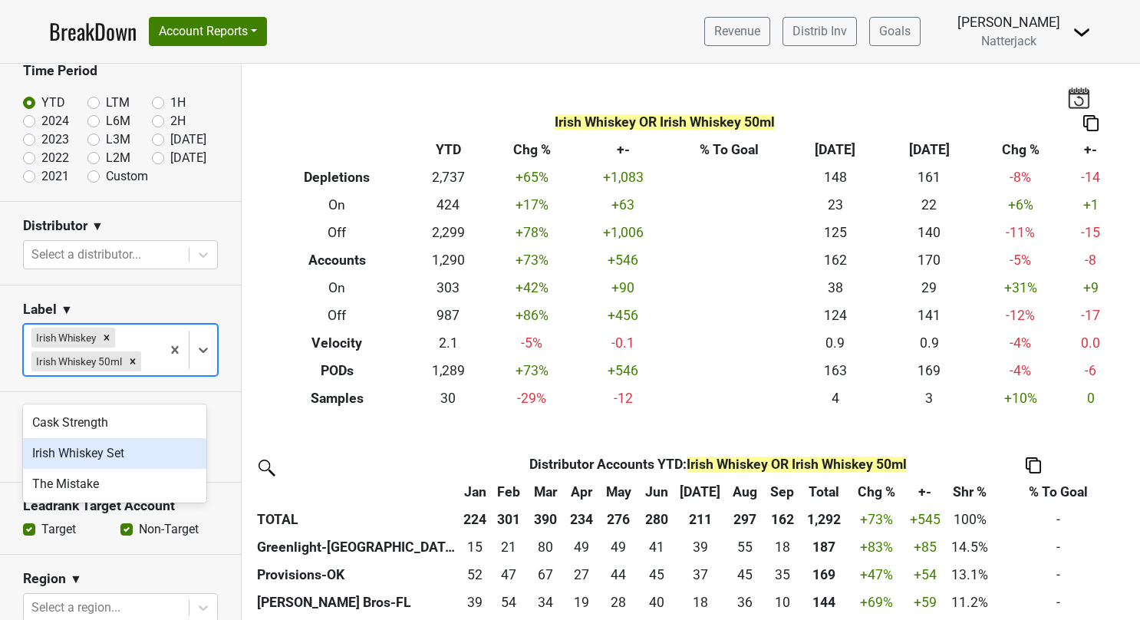
click at [135, 450] on div "Irish Whiskey Set" at bounding box center [114, 453] width 183 height 31
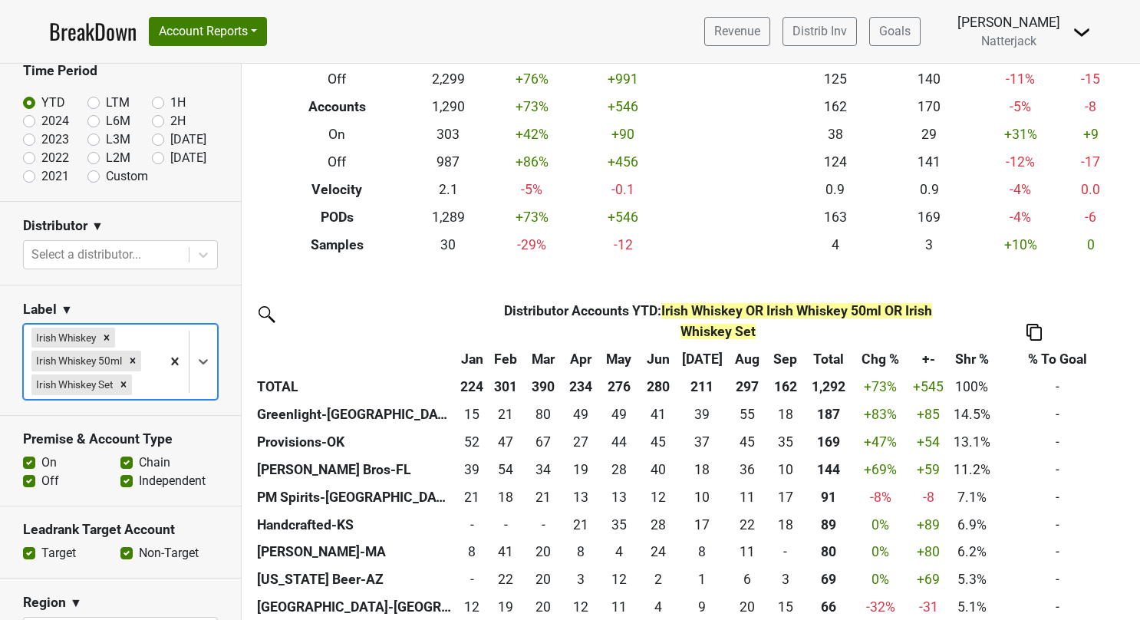
scroll to position [0, 0]
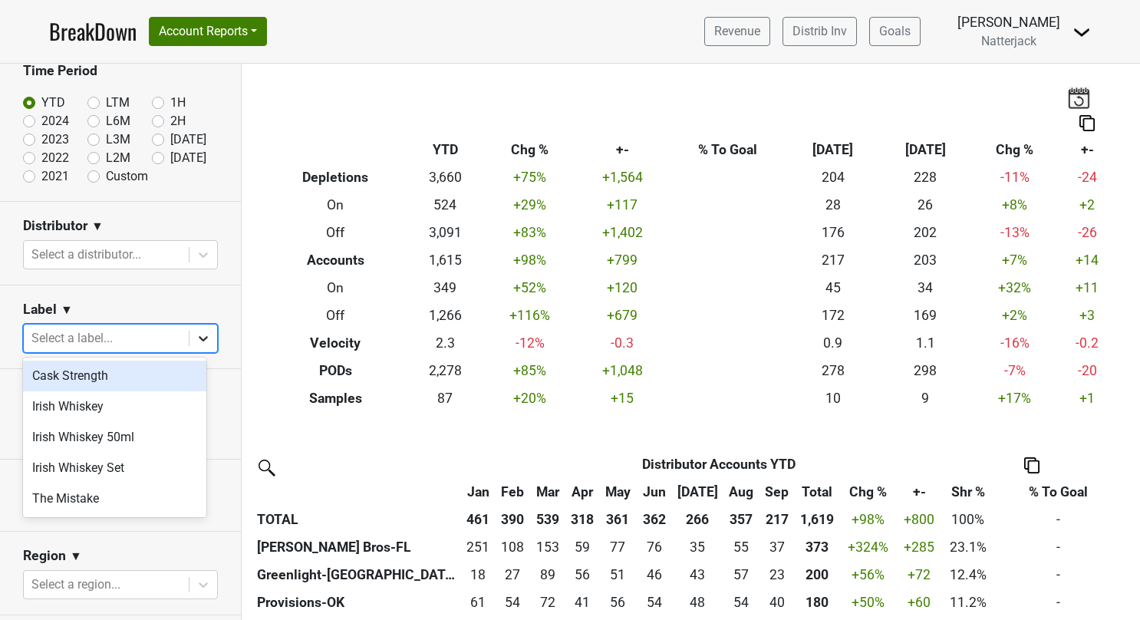
click at [196, 331] on icon at bounding box center [203, 338] width 15 height 15
click at [123, 371] on div "Cask Strength" at bounding box center [114, 376] width 183 height 31
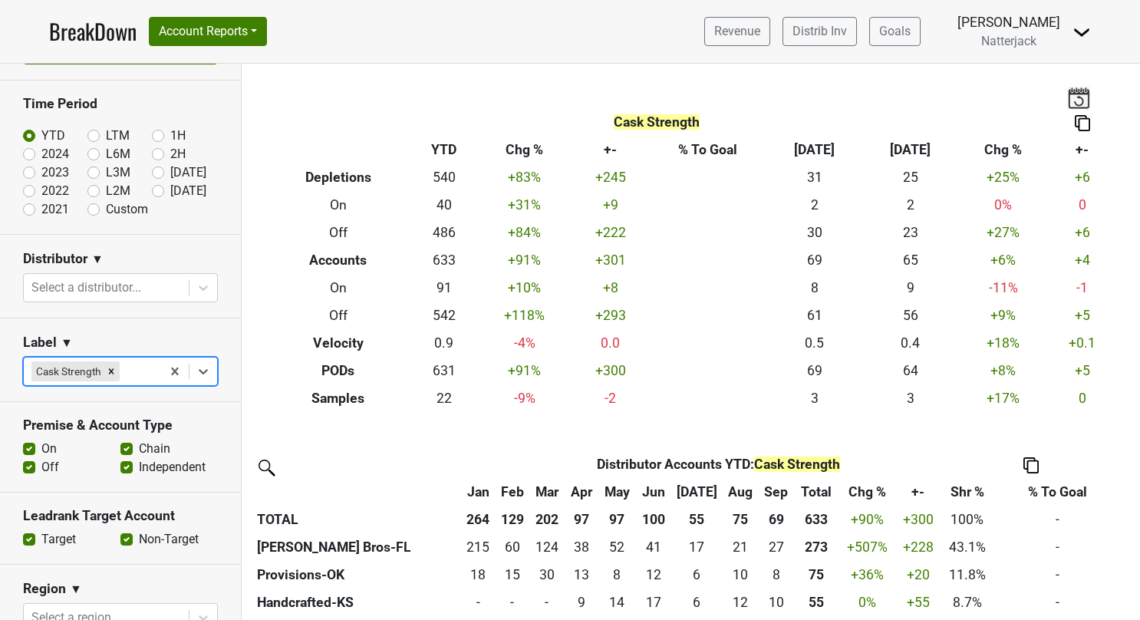
scroll to position [44, 0]
click at [41, 443] on label "On" at bounding box center [48, 448] width 15 height 18
click at [31, 443] on input "On" at bounding box center [29, 446] width 12 height 15
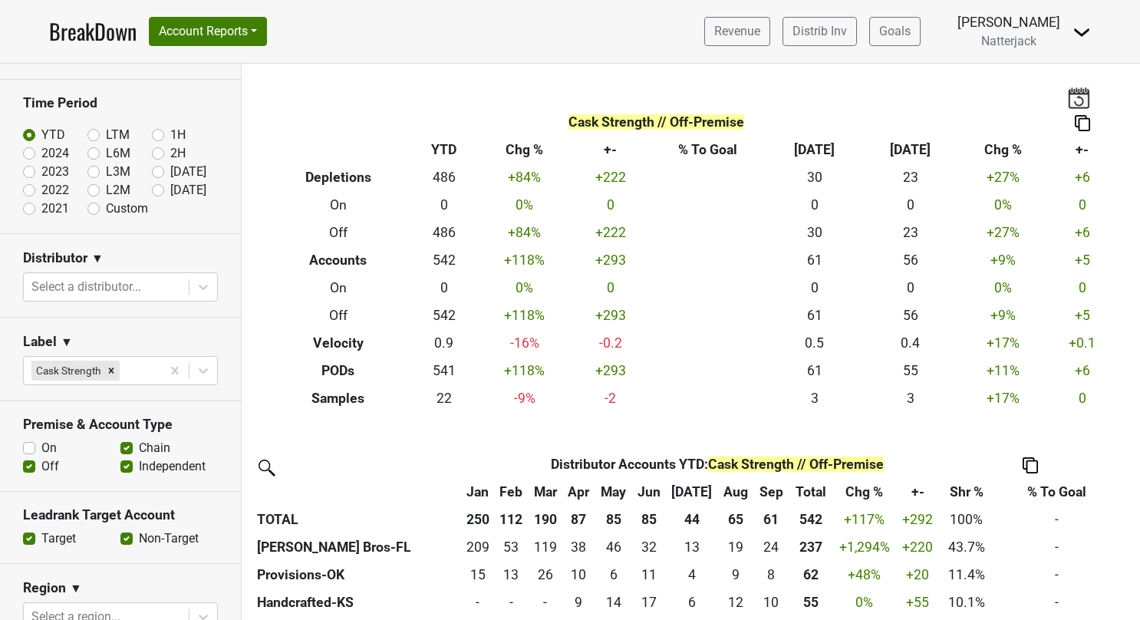
click at [41, 442] on label "On" at bounding box center [48, 448] width 15 height 18
click at [25, 442] on input "On" at bounding box center [29, 446] width 12 height 15
checkbox input "true"
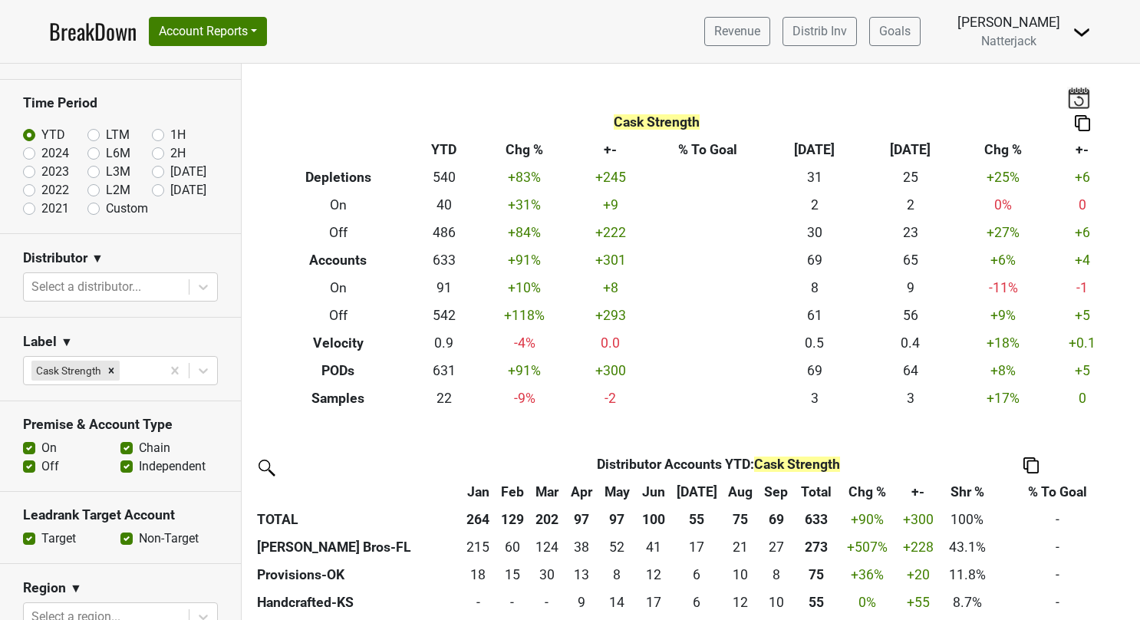
click at [41, 462] on label "Off" at bounding box center [50, 466] width 18 height 18
click at [30, 462] on input "Off" at bounding box center [29, 464] width 12 height 15
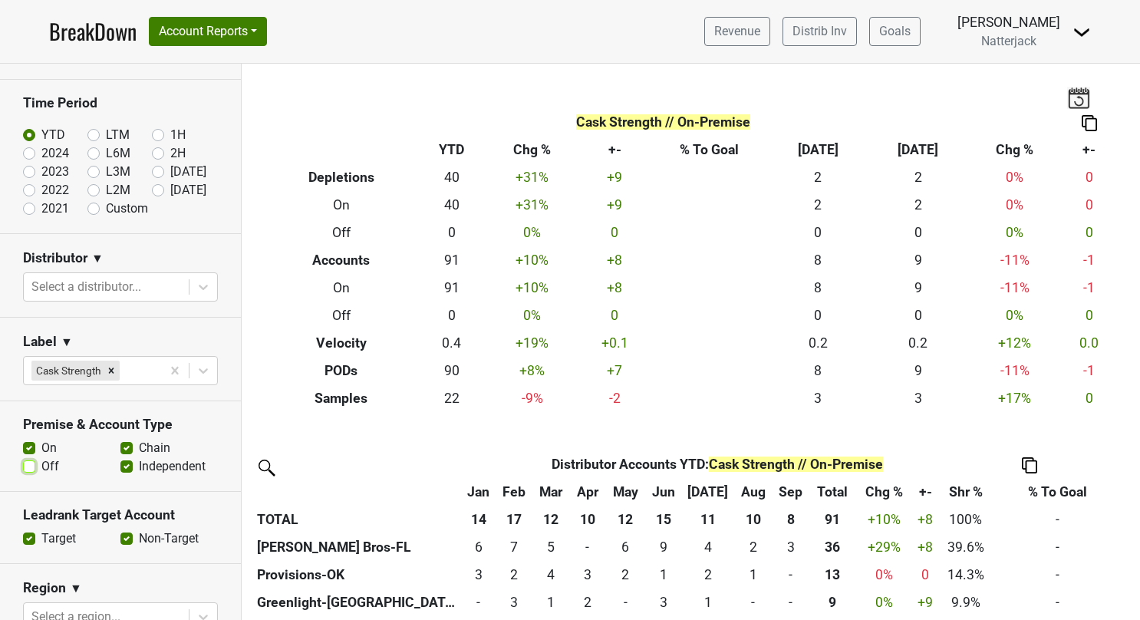
scroll to position [77, 0]
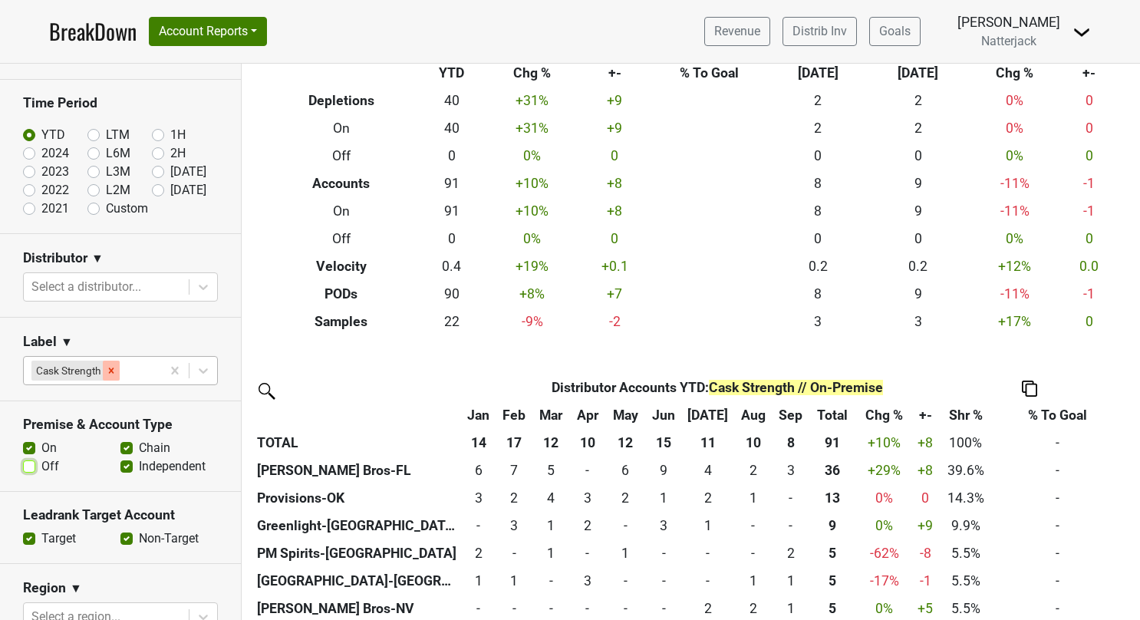
click at [111, 370] on icon "Remove Cask Strength" at bounding box center [111, 369] width 5 height 5
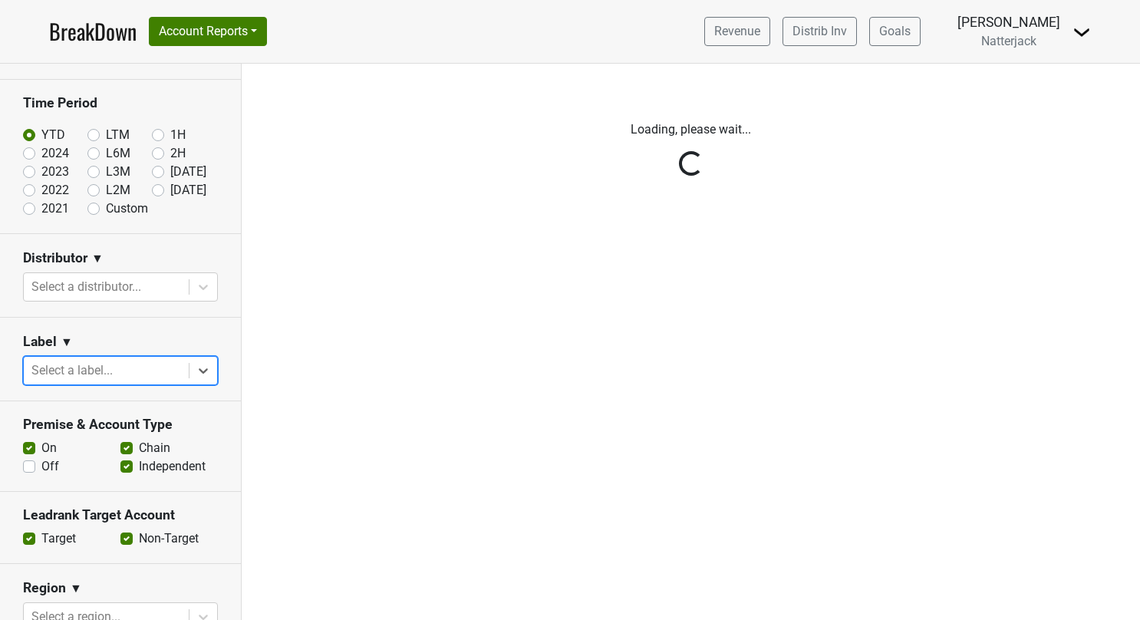
scroll to position [0, 0]
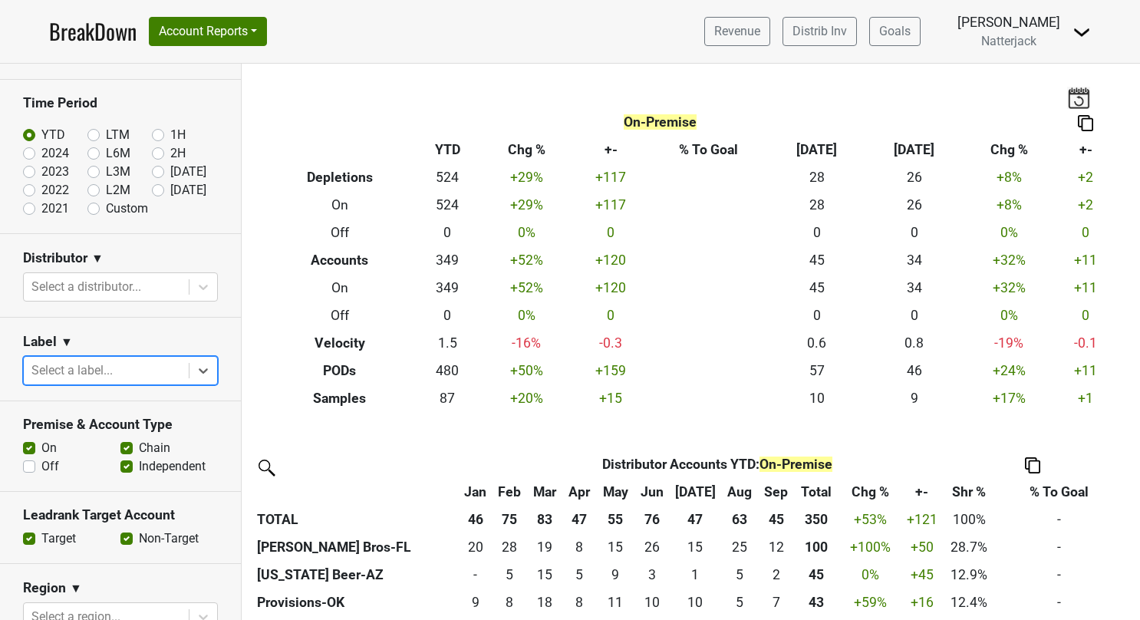
click at [41, 462] on label "Off" at bounding box center [50, 466] width 18 height 18
click at [23, 462] on input "Off" at bounding box center [29, 464] width 12 height 15
checkbox input "true"
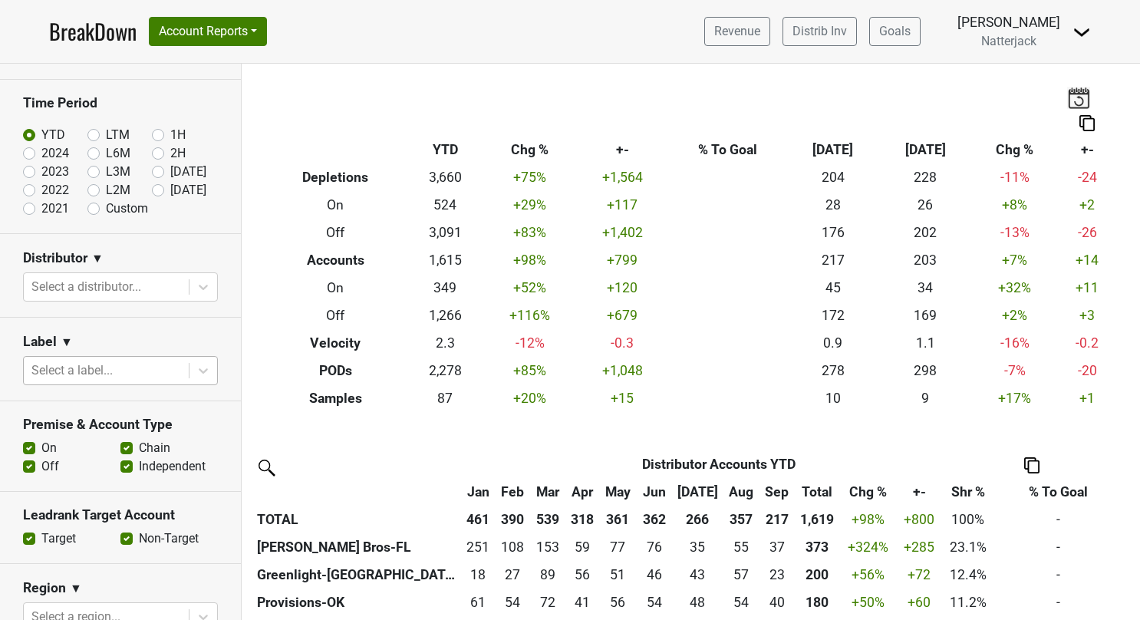
click at [41, 443] on label "On" at bounding box center [48, 448] width 15 height 18
click at [32, 443] on input "On" at bounding box center [29, 446] width 12 height 15
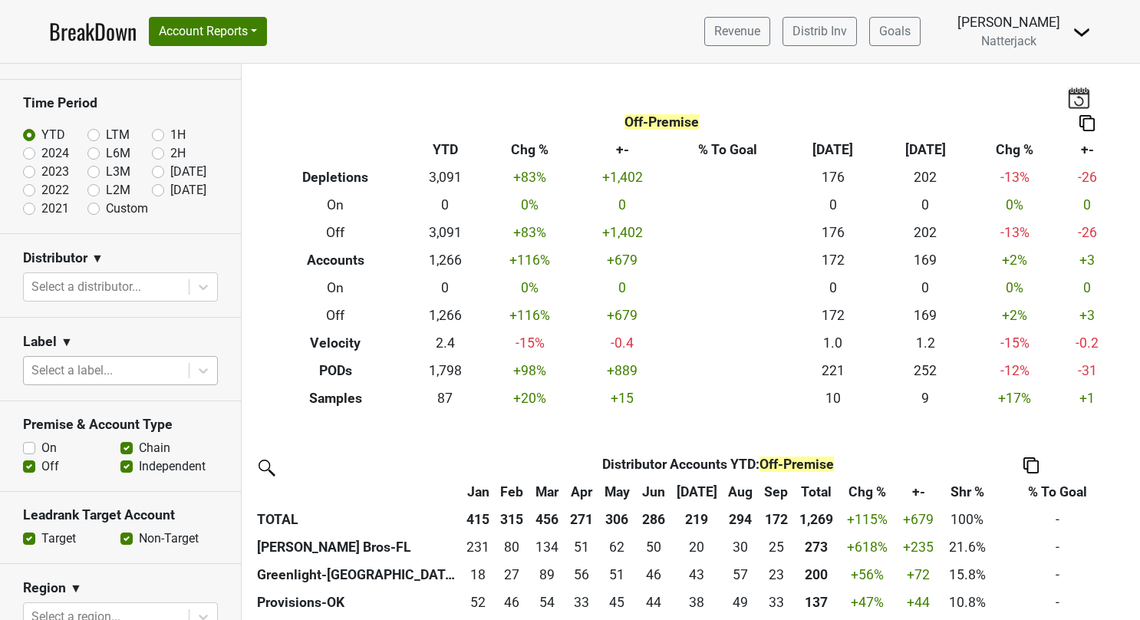
click at [41, 445] on label "On" at bounding box center [48, 448] width 15 height 18
click at [29, 445] on input "On" at bounding box center [29, 446] width 12 height 15
checkbox input "true"
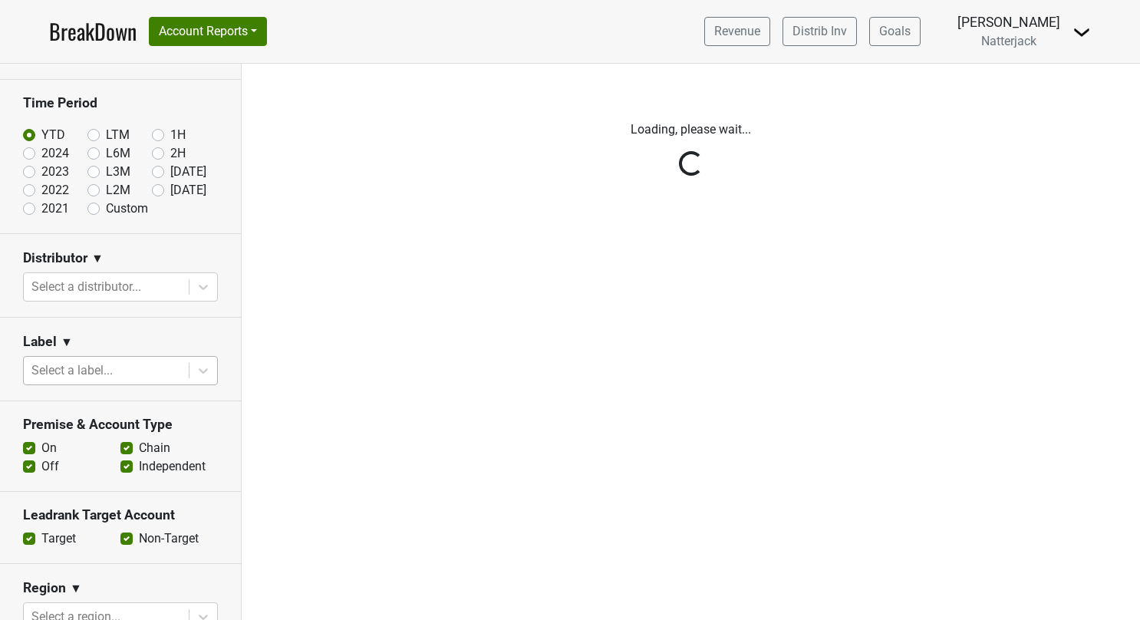
click at [28, 462] on div "Reset filters Time Period YTD LTM 1H 2024 L6M 2H 2023 L3M Sep '25 2022 L2M Oct …" at bounding box center [121, 342] width 242 height 556
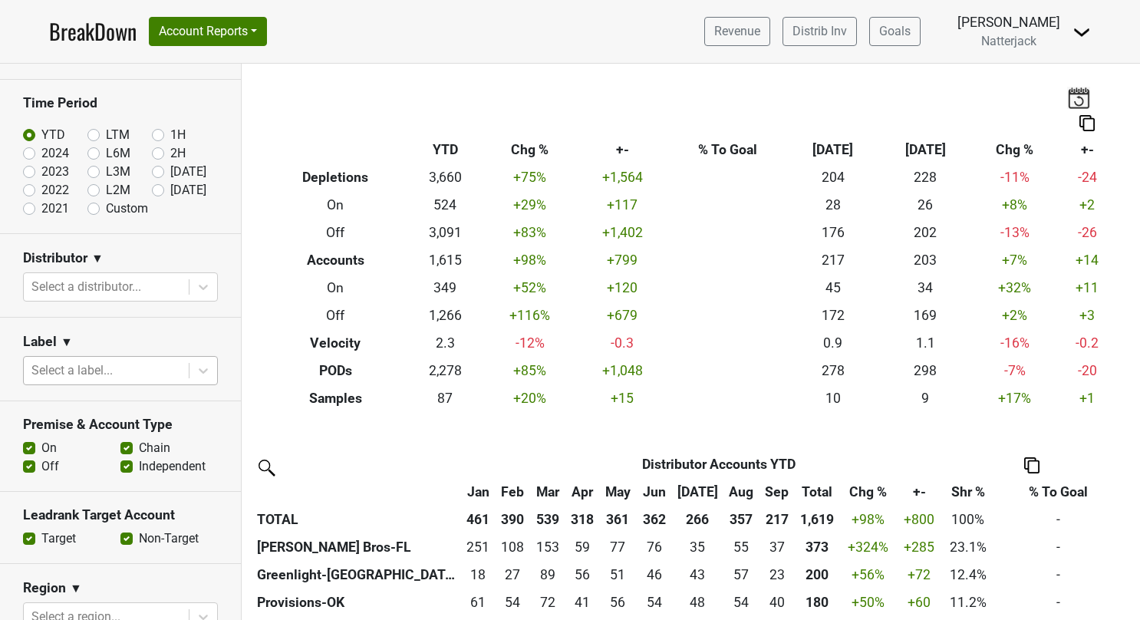
click at [41, 463] on label "Off" at bounding box center [50, 466] width 18 height 18
click at [28, 463] on input "Off" at bounding box center [29, 464] width 12 height 15
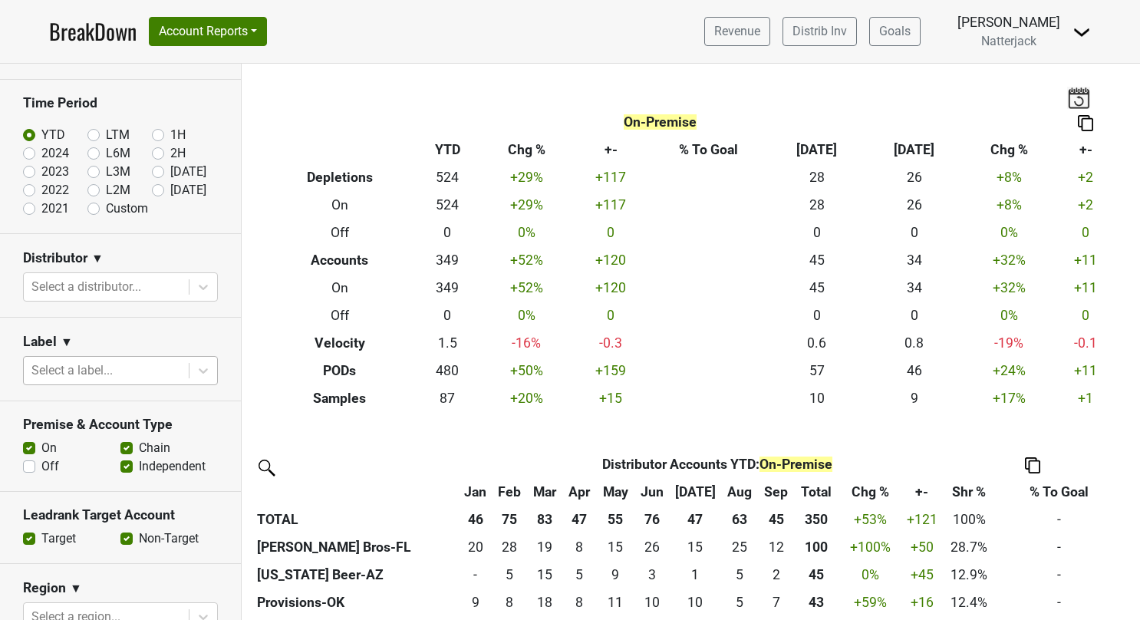
click at [41, 460] on label "Off" at bounding box center [50, 466] width 18 height 18
click at [28, 460] on input "Off" at bounding box center [29, 464] width 12 height 15
checkbox input "true"
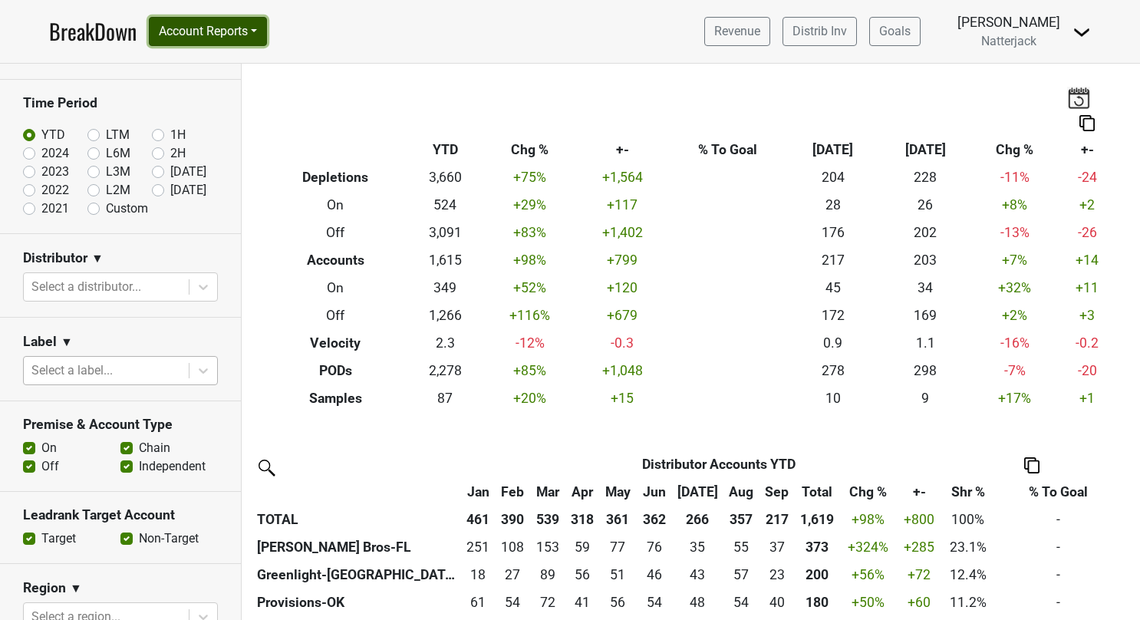
click at [261, 28] on button "Account Reports" at bounding box center [208, 31] width 118 height 29
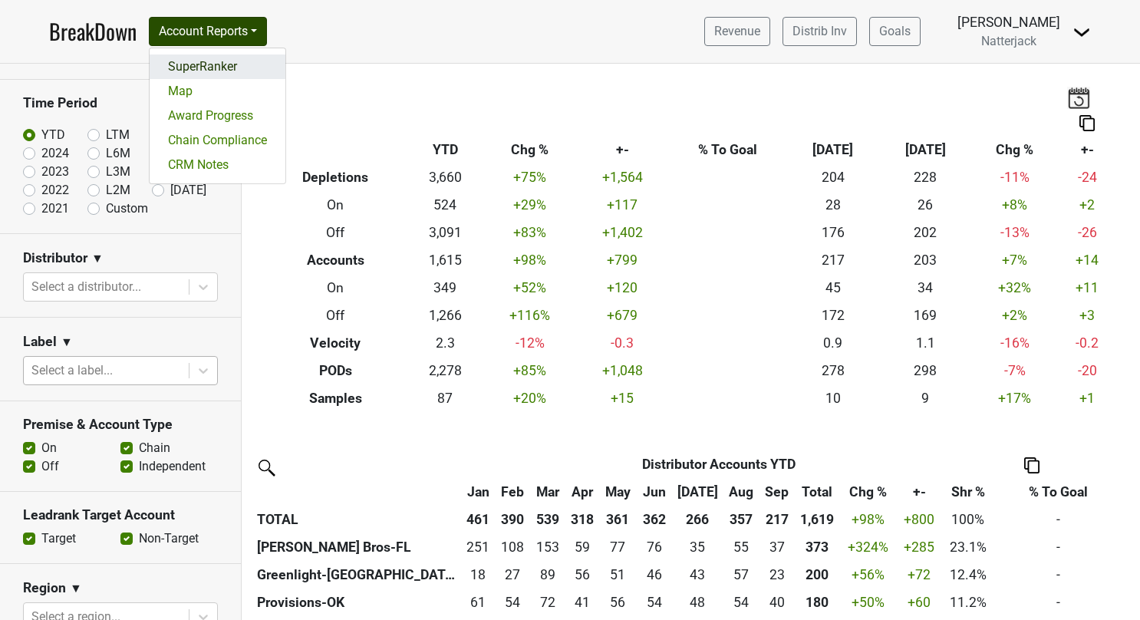
click at [219, 64] on link "SuperRanker" at bounding box center [218, 66] width 136 height 25
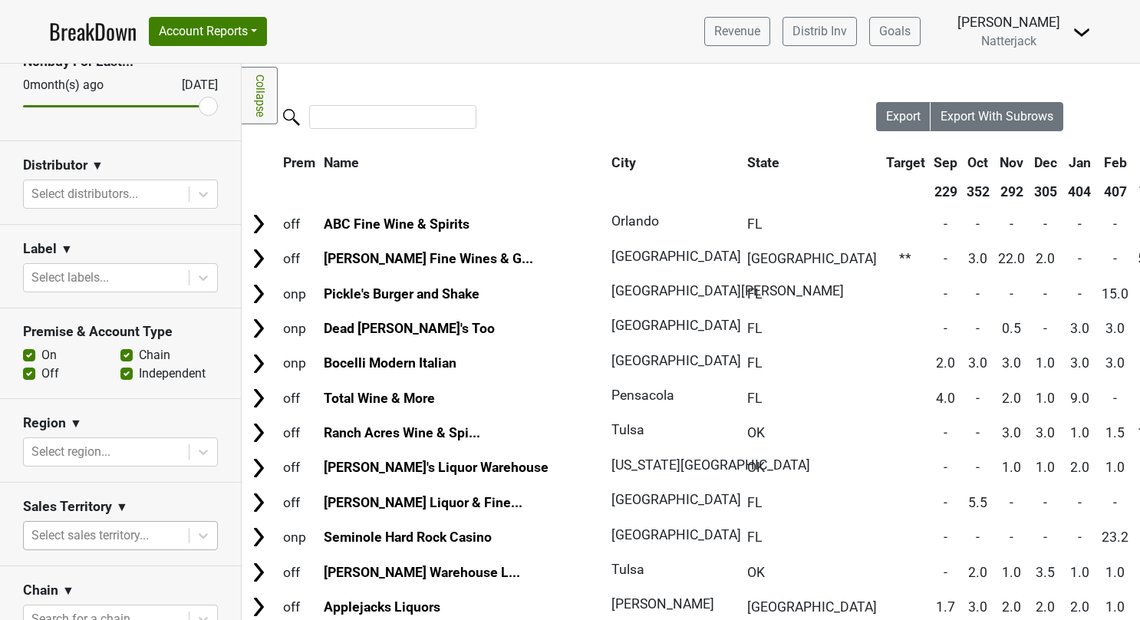
scroll to position [187, 0]
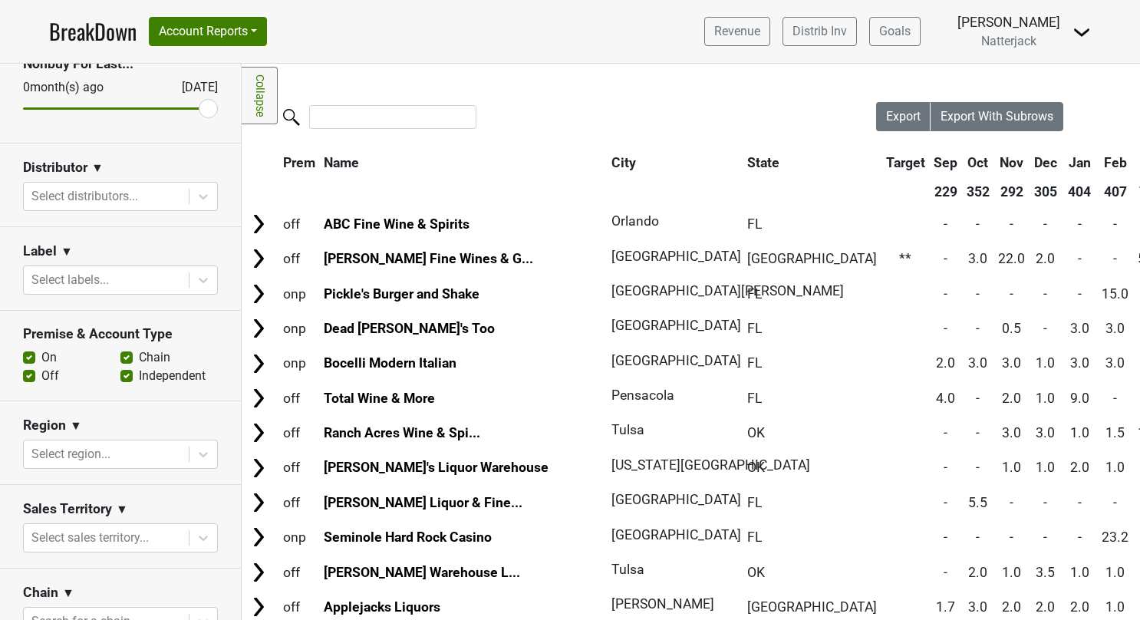
click at [41, 373] on label "Off" at bounding box center [50, 376] width 18 height 18
click at [29, 373] on input "Off" at bounding box center [29, 374] width 12 height 15
checkbox input "false"
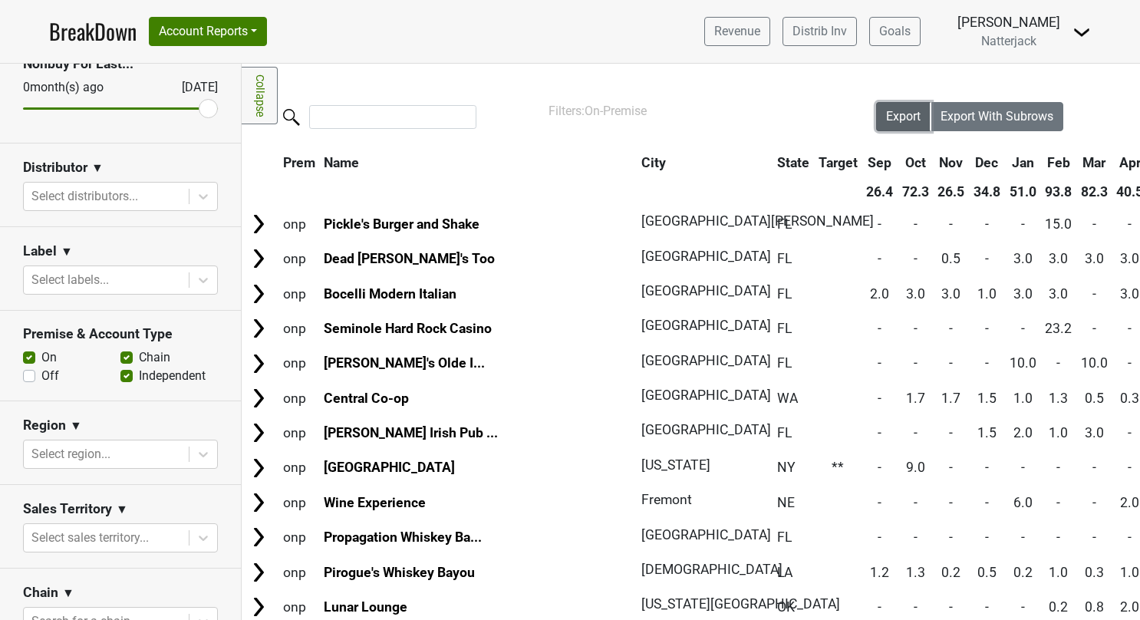
click at [891, 114] on span "Export" at bounding box center [903, 116] width 35 height 15
click at [41, 354] on label "On" at bounding box center [48, 357] width 15 height 18
click at [31, 354] on input "On" at bounding box center [29, 355] width 12 height 15
checkbox input "false"
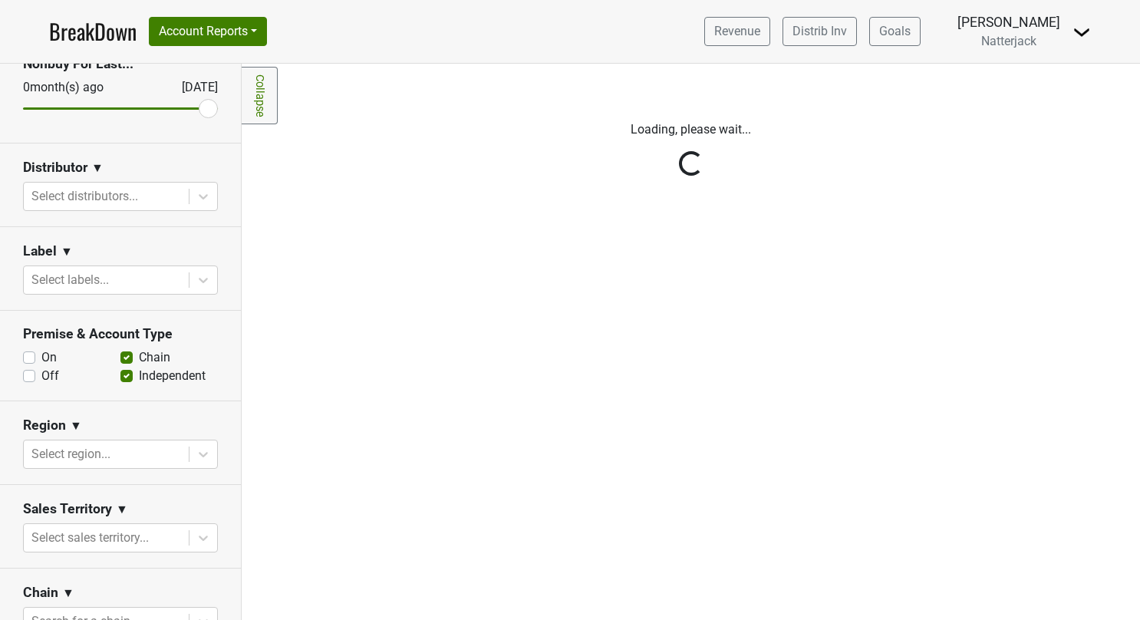
click at [28, 373] on div "Reset filters Purchased Within Last... [DATE] [DATE] Nonbuy For Last... [DATE] …" at bounding box center [121, 342] width 242 height 556
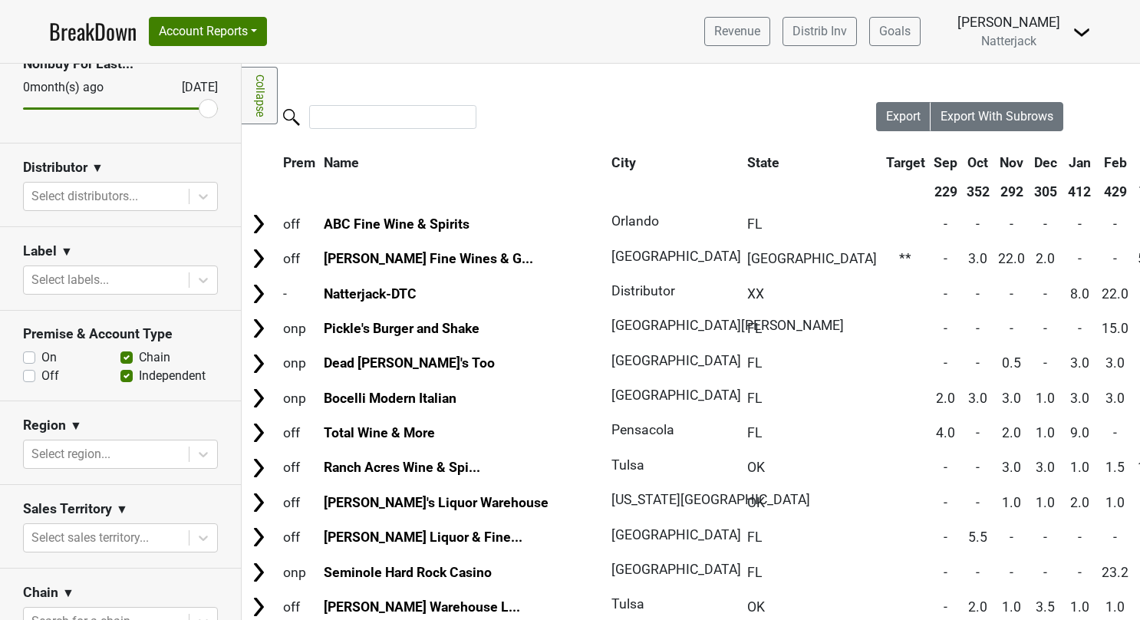
click at [41, 374] on label "Off" at bounding box center [50, 376] width 18 height 18
click at [28, 374] on input "Off" at bounding box center [29, 374] width 12 height 15
checkbox input "true"
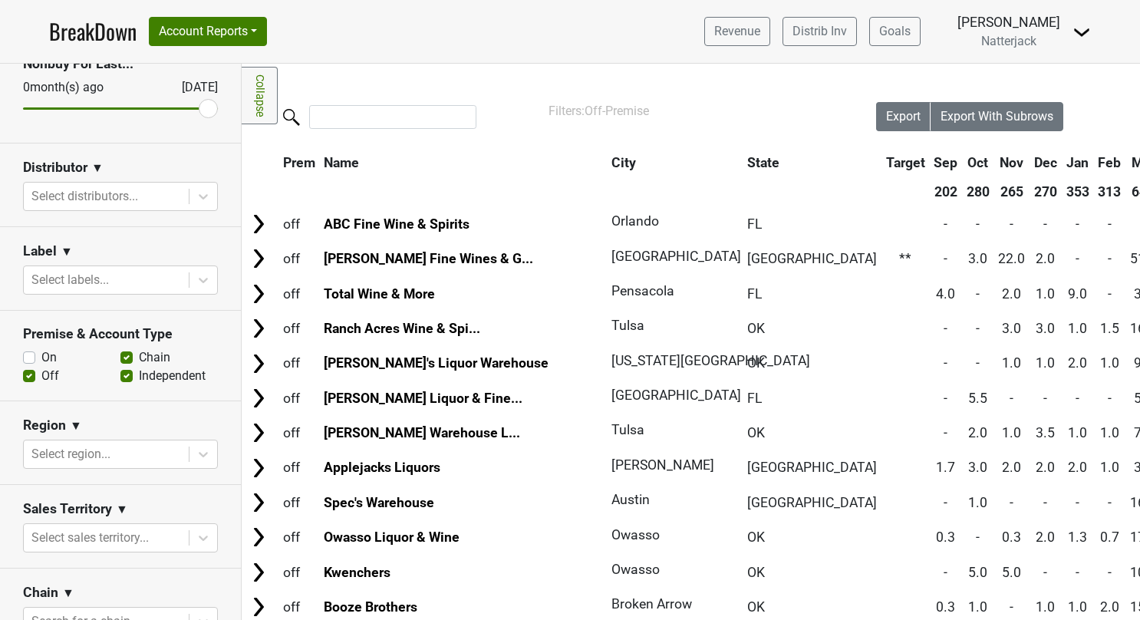
click at [139, 351] on label "Chain" at bounding box center [154, 357] width 31 height 18
click at [120, 351] on input "Chain" at bounding box center [126, 355] width 12 height 15
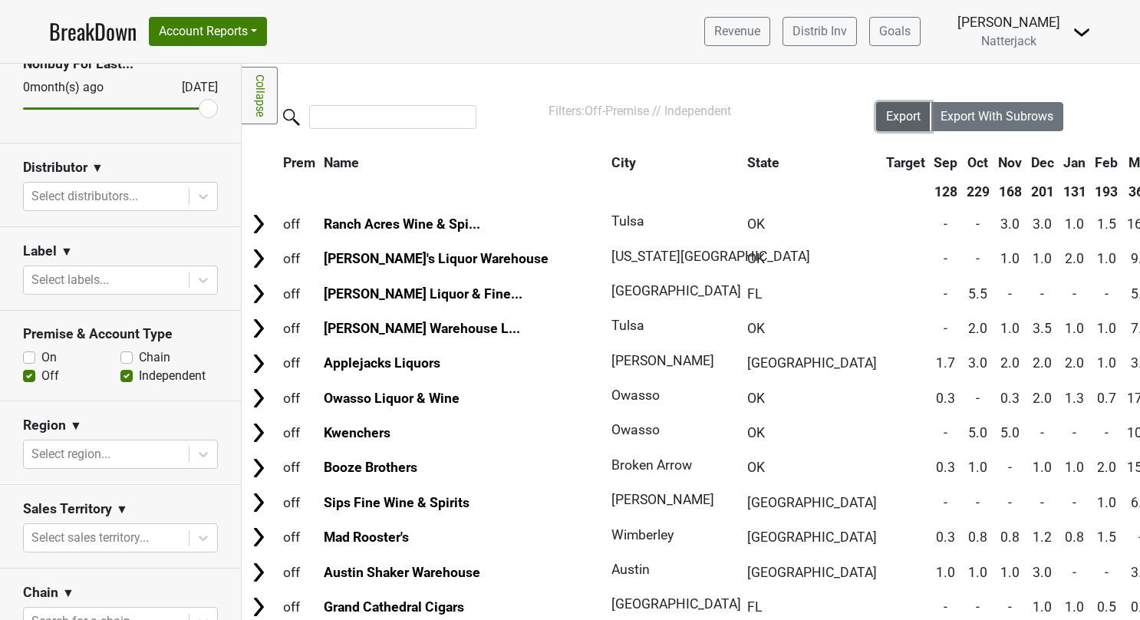
click at [895, 117] on span "Export" at bounding box center [903, 116] width 35 height 15
click at [139, 356] on label "Chain" at bounding box center [154, 357] width 31 height 18
click at [124, 356] on input "Chain" at bounding box center [126, 355] width 12 height 15
checkbox input "true"
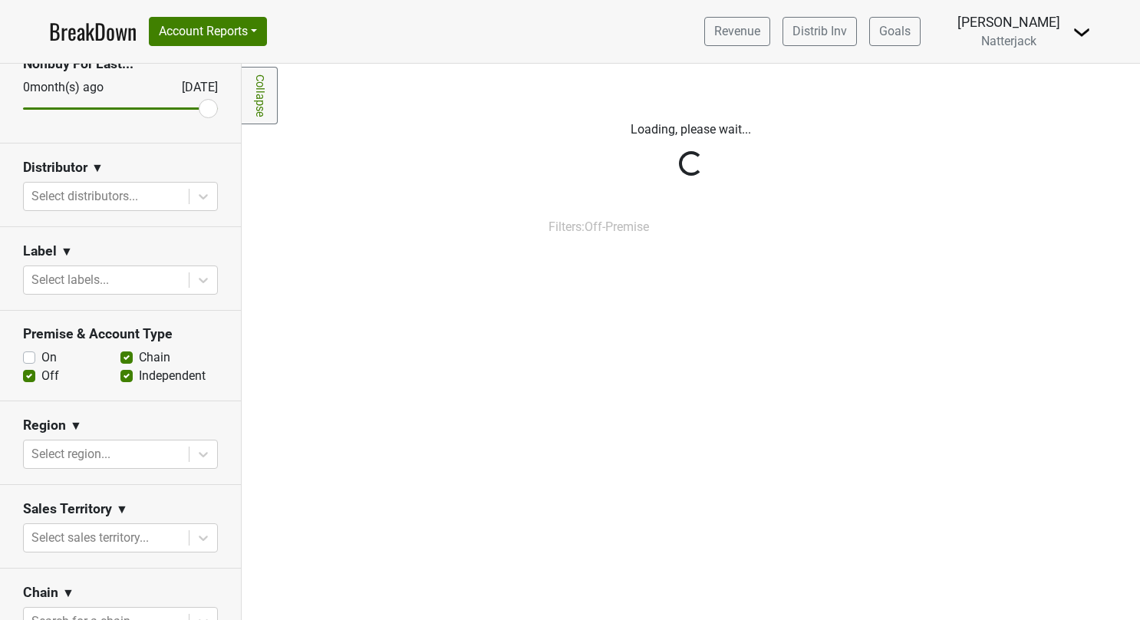
click at [139, 373] on label "Independent" at bounding box center [172, 376] width 67 height 18
click at [120, 373] on input "Independent" at bounding box center [126, 374] width 12 height 15
checkbox input "false"
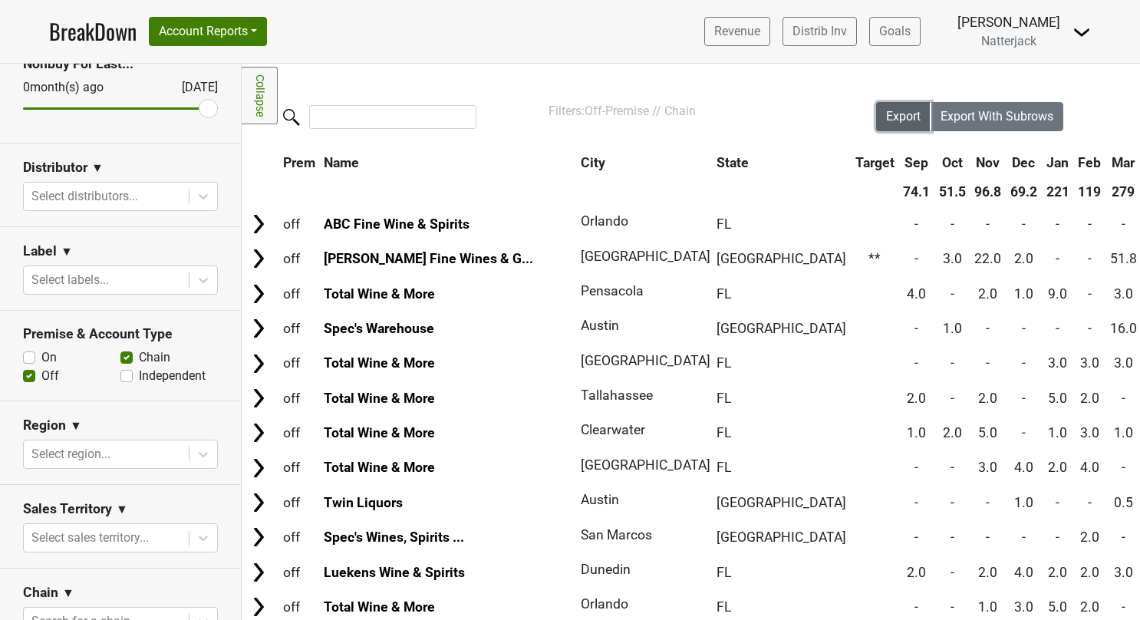
click at [887, 117] on span "Export" at bounding box center [903, 116] width 35 height 15
click at [894, 115] on span "Export" at bounding box center [903, 116] width 35 height 15
click at [897, 118] on span "Export" at bounding box center [903, 116] width 35 height 15
